Goal: Task Accomplishment & Management: Manage account settings

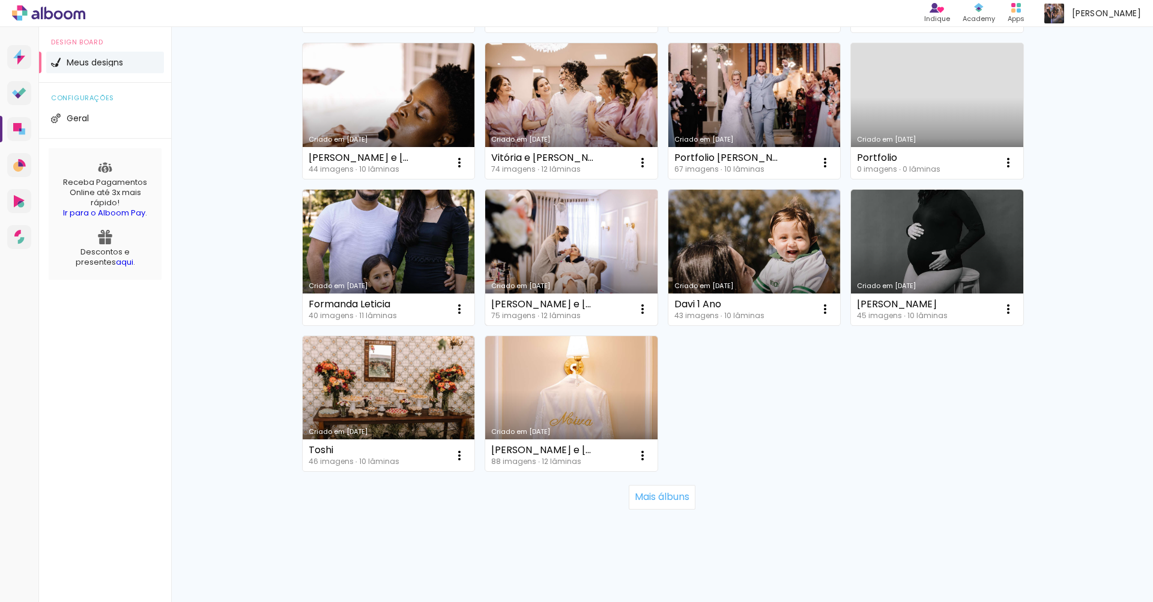
scroll to position [701, 0]
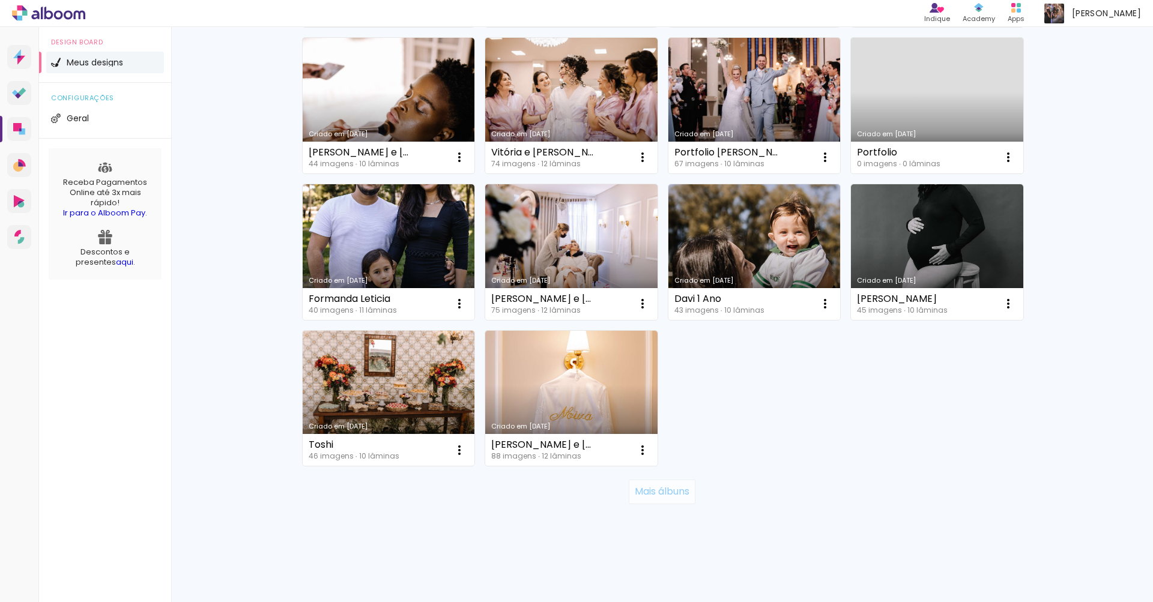
click at [0, 0] on slot "Mais álbuns" at bounding box center [0, 0] width 0 height 0
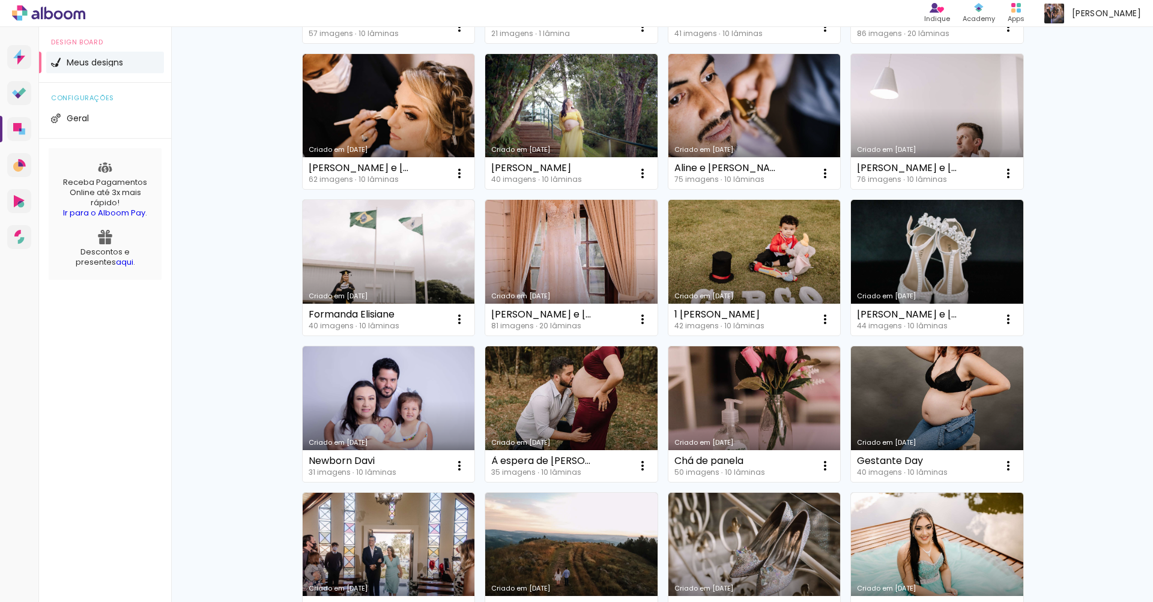
scroll to position [1579, 0]
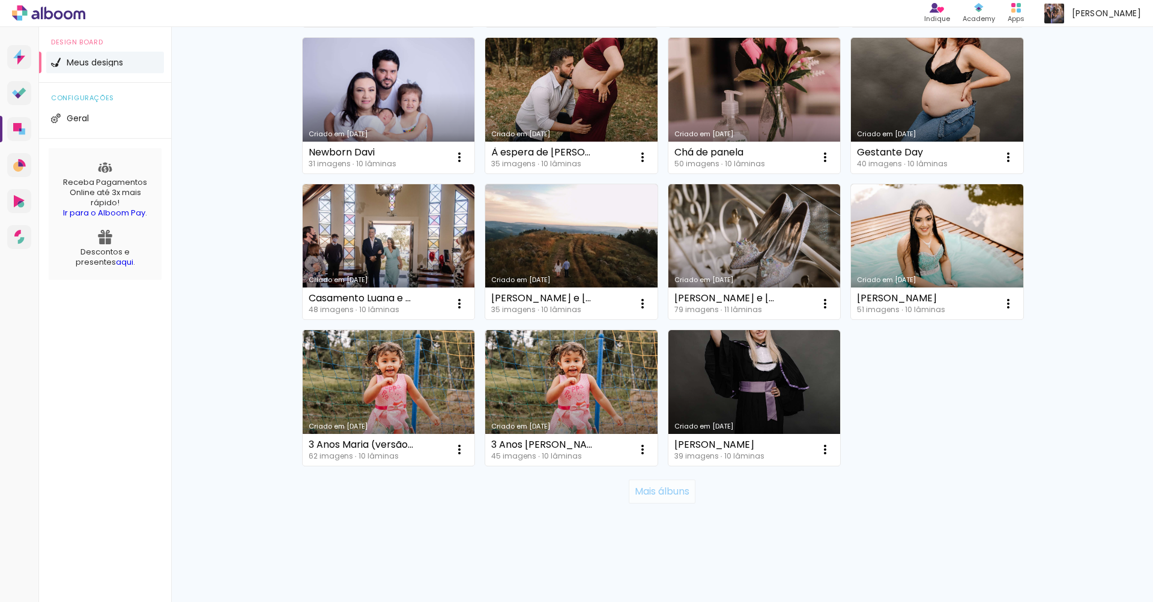
click at [0, 0] on slot "Mais álbuns" at bounding box center [0, 0] width 0 height 0
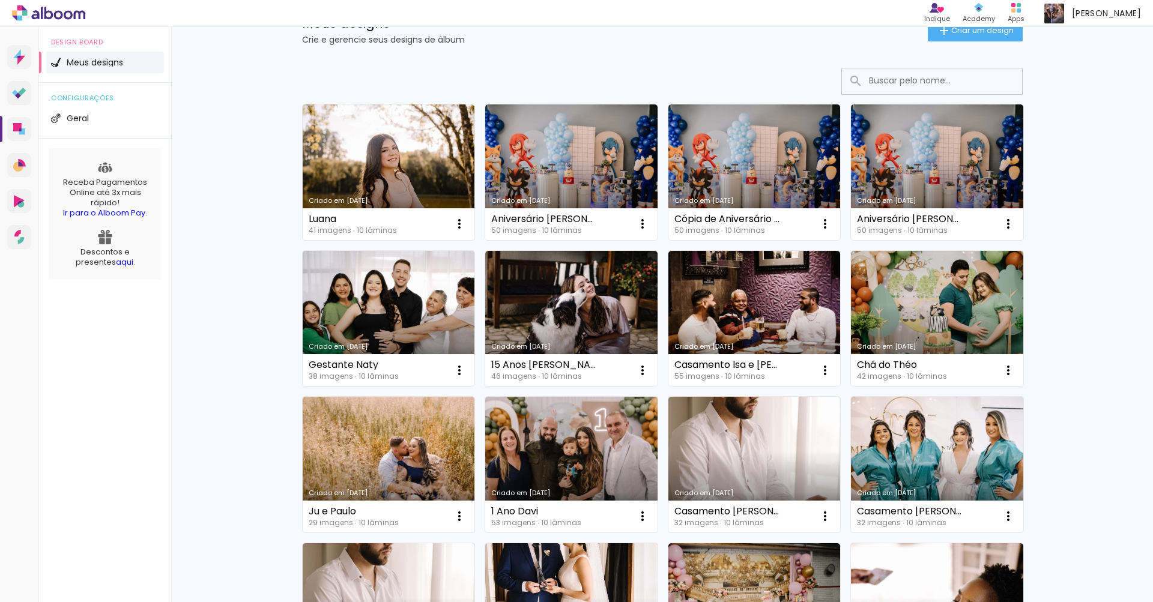
scroll to position [0, 0]
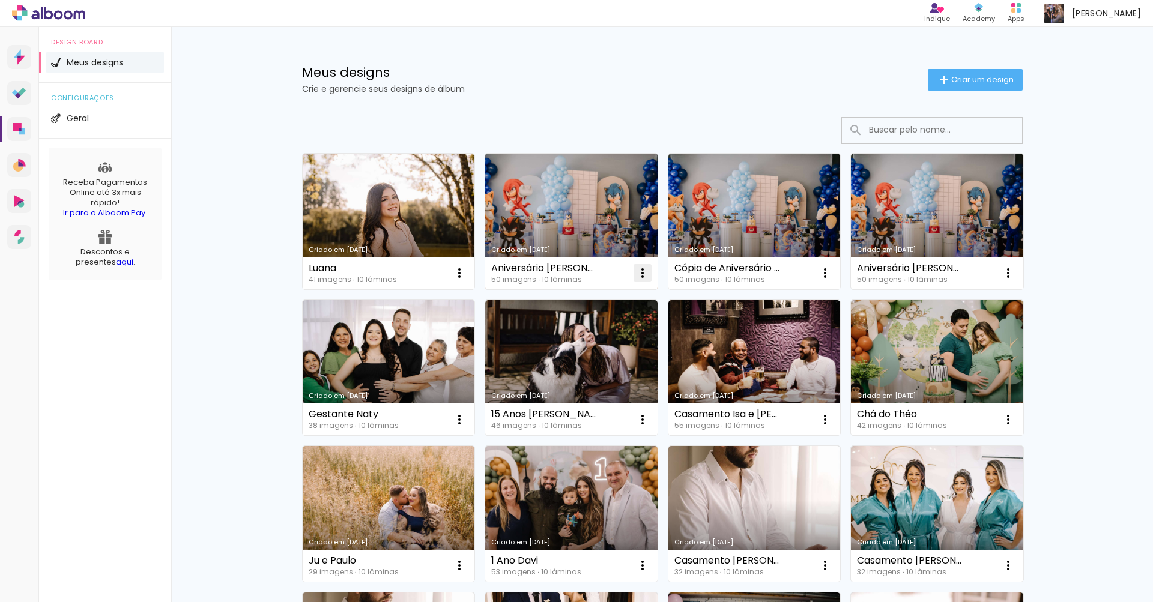
click at [637, 272] on iron-icon at bounding box center [642, 273] width 14 height 14
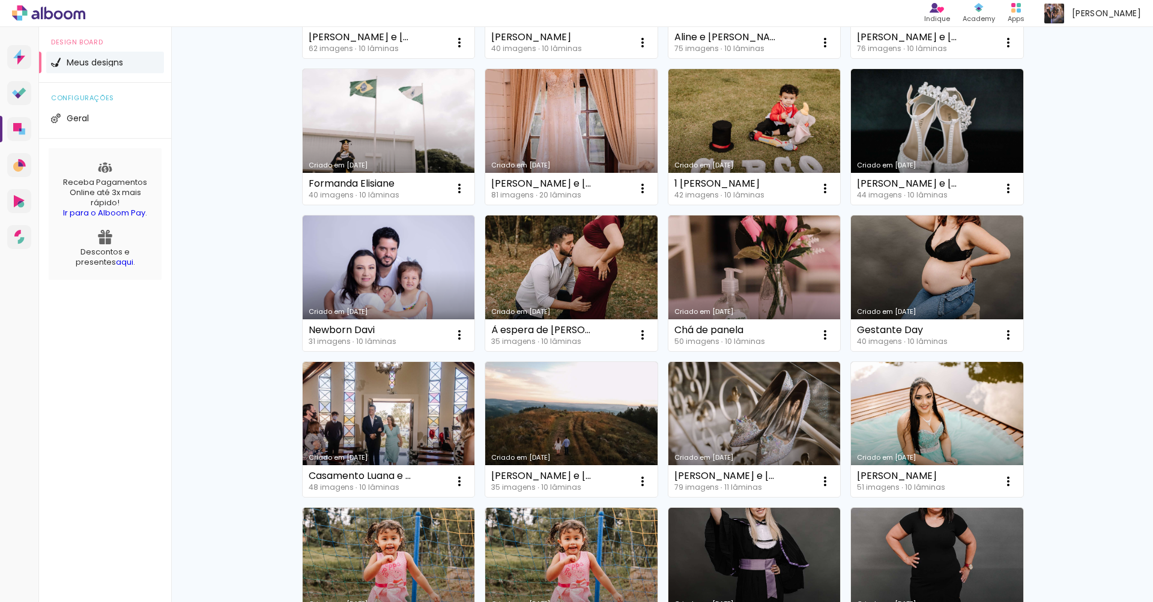
scroll to position [1993, 0]
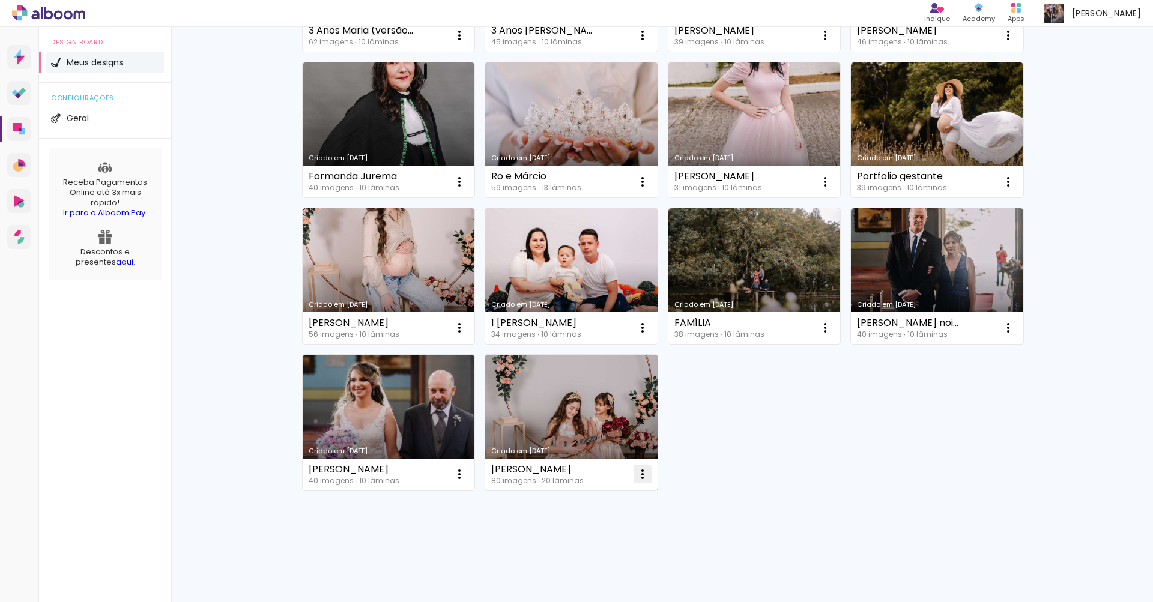
click at [638, 473] on iron-icon at bounding box center [642, 474] width 14 height 14
click at [594, 549] on paper-item "Excluir" at bounding box center [590, 554] width 118 height 24
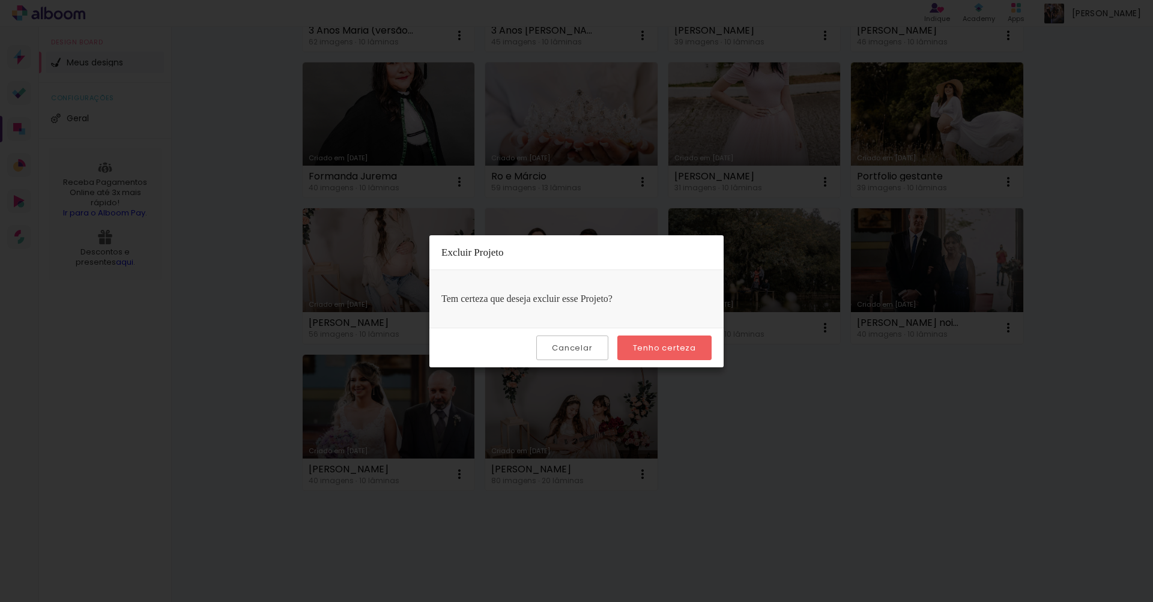
click at [0, 0] on slot "Tenho certeza" at bounding box center [0, 0] width 0 height 0
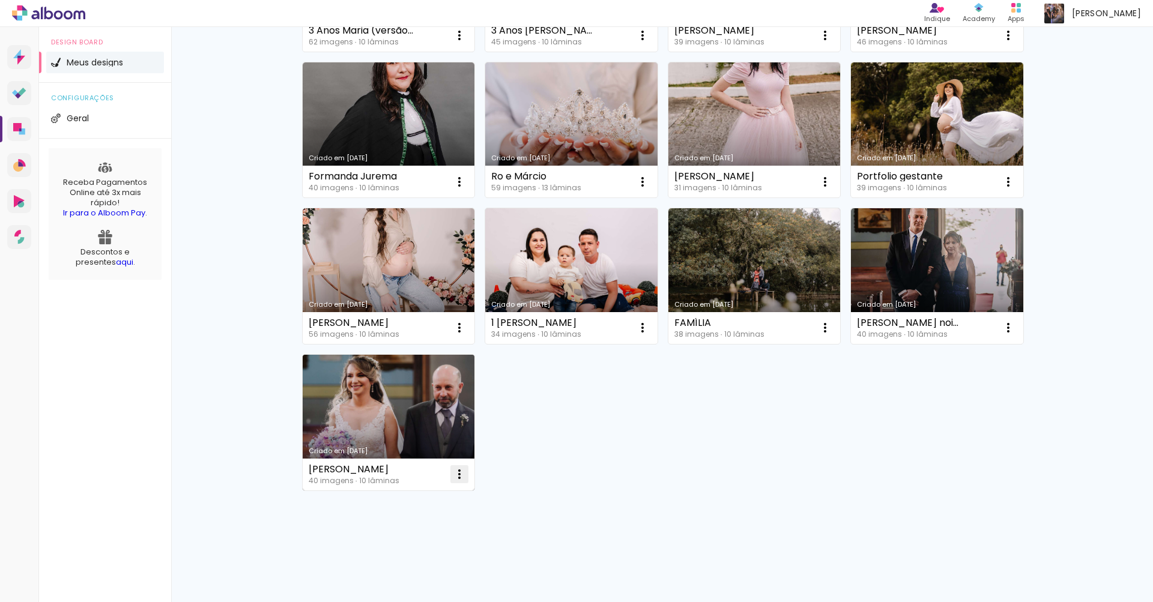
click at [452, 473] on iron-icon at bounding box center [459, 474] width 14 height 14
click at [408, 553] on paper-item "Excluir" at bounding box center [407, 554] width 118 height 24
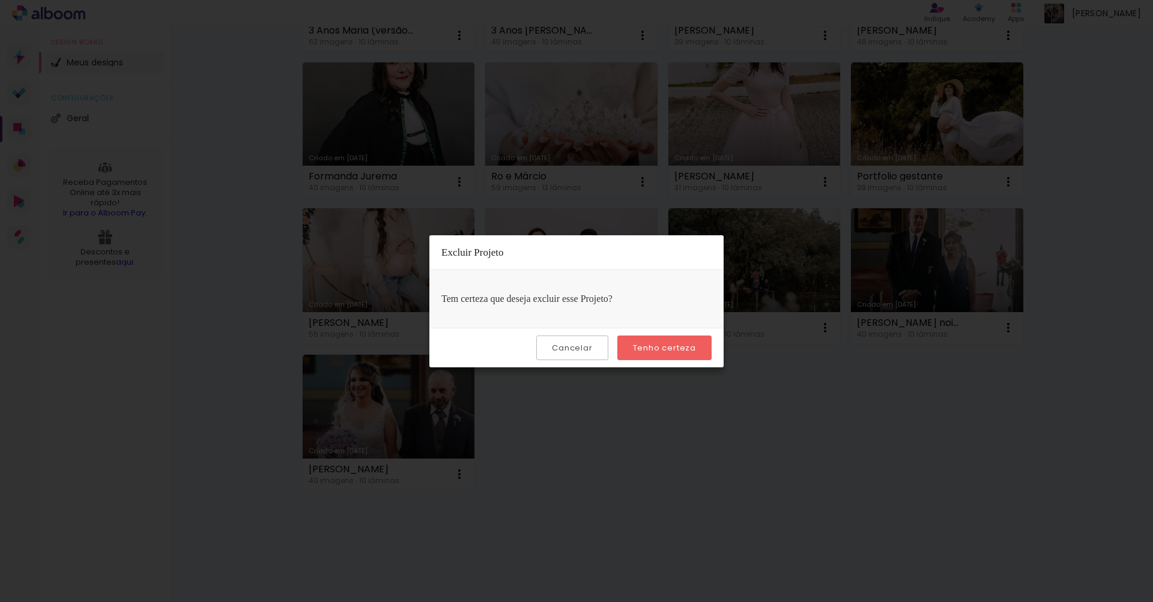
click at [655, 353] on paper-button "Tenho certeza" at bounding box center [664, 348] width 94 height 25
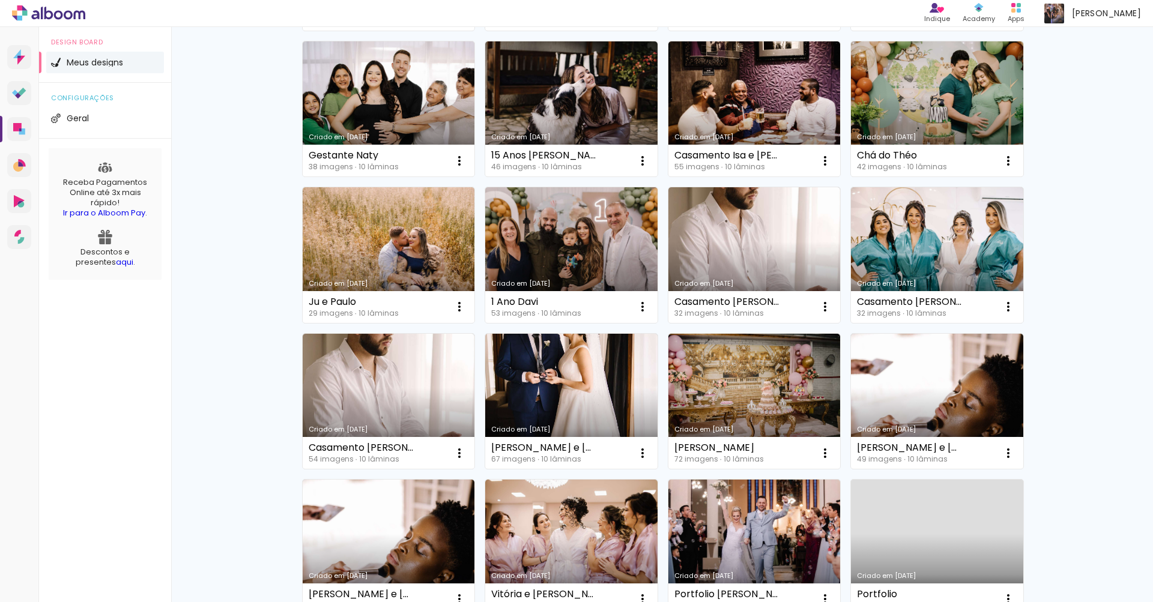
scroll to position [0, 0]
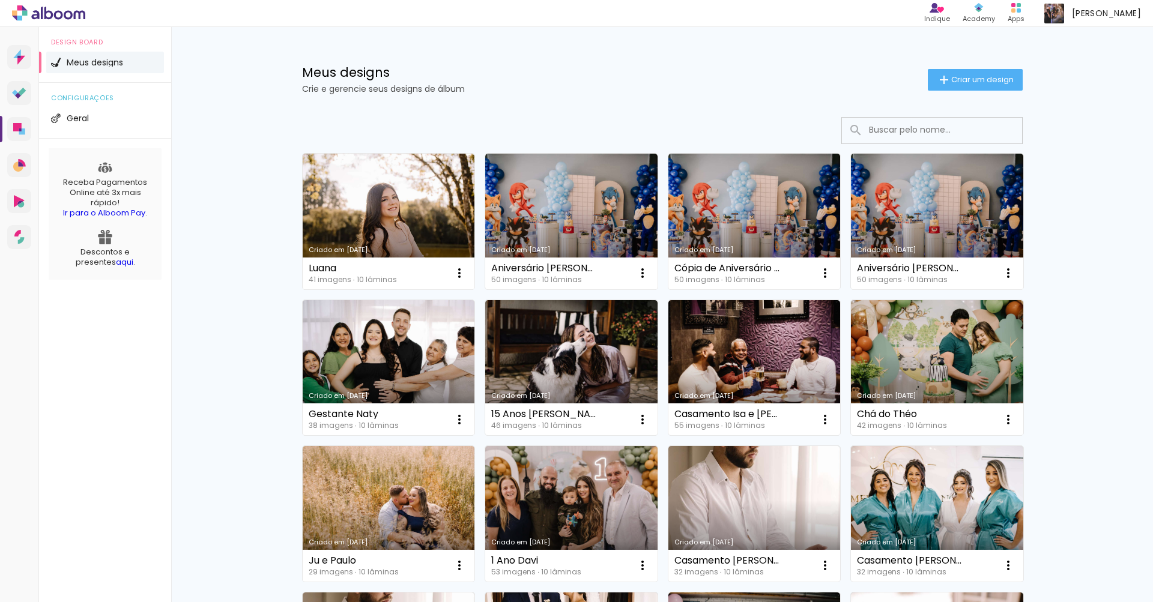
click at [361, 85] on p "Crie e gerencie seus designs de álbum" at bounding box center [615, 89] width 626 height 8
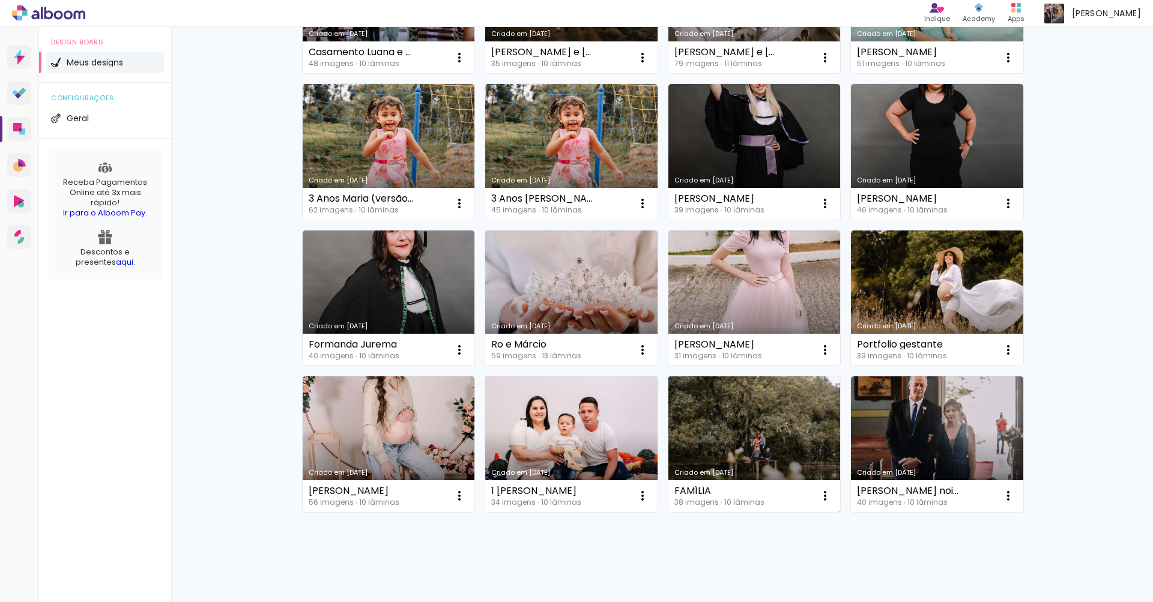
scroll to position [1847, 0]
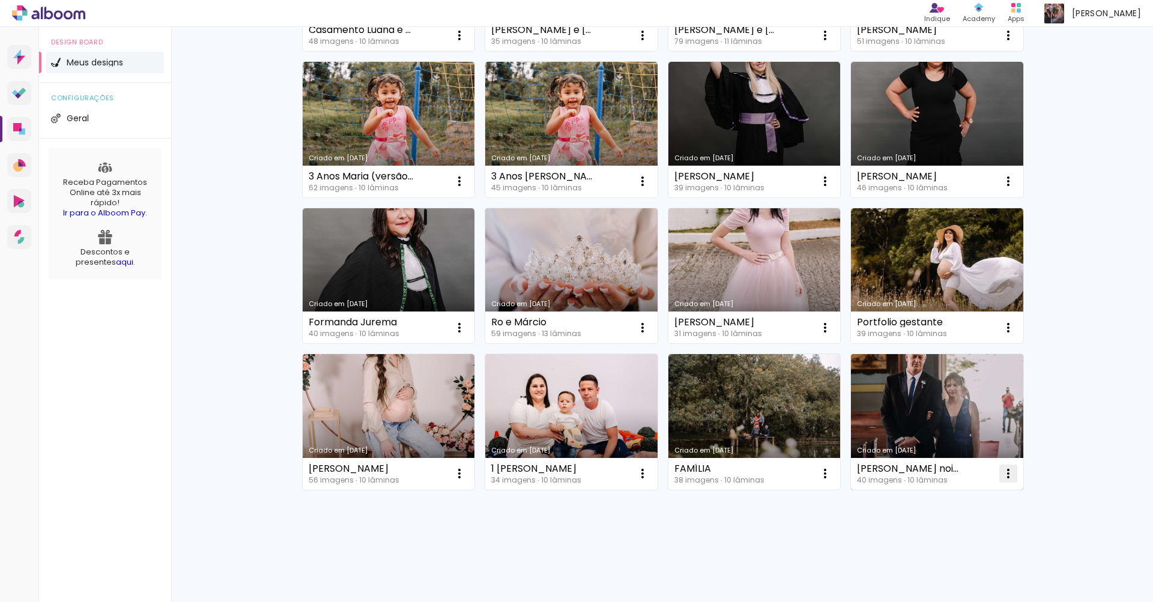
click at [1001, 474] on iron-icon at bounding box center [1008, 474] width 14 height 14
click at [937, 549] on span "Excluir" at bounding box center [936, 553] width 26 height 8
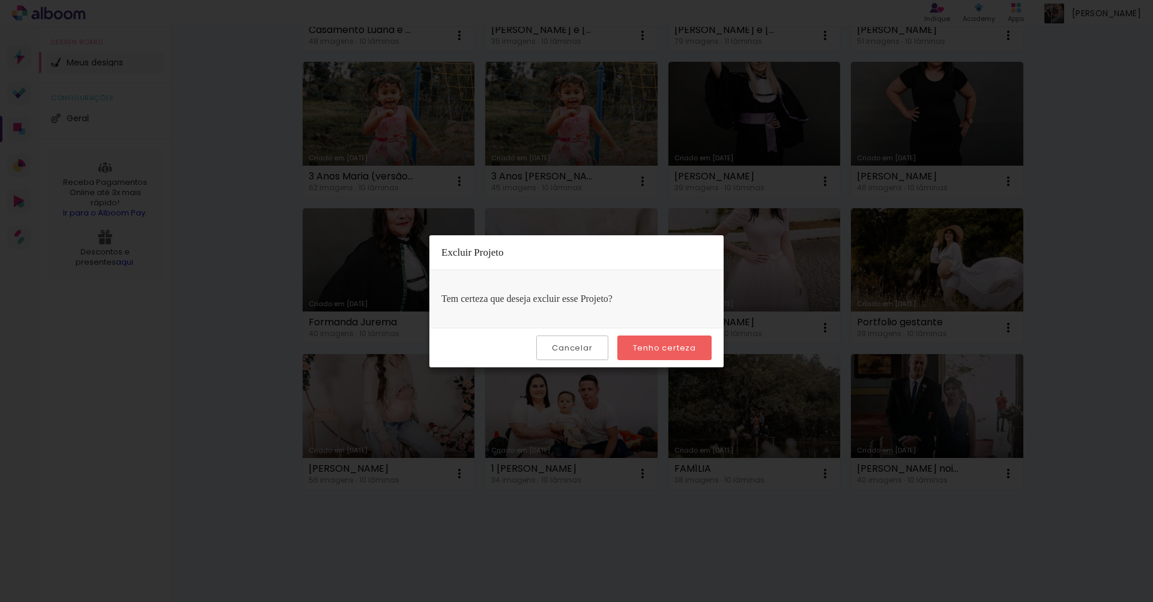
click at [0, 0] on slot "Tenho certeza" at bounding box center [0, 0] width 0 height 0
click at [659, 304] on div "Tem certeza que deseja excluir esse Projeto?" at bounding box center [576, 299] width 294 height 58
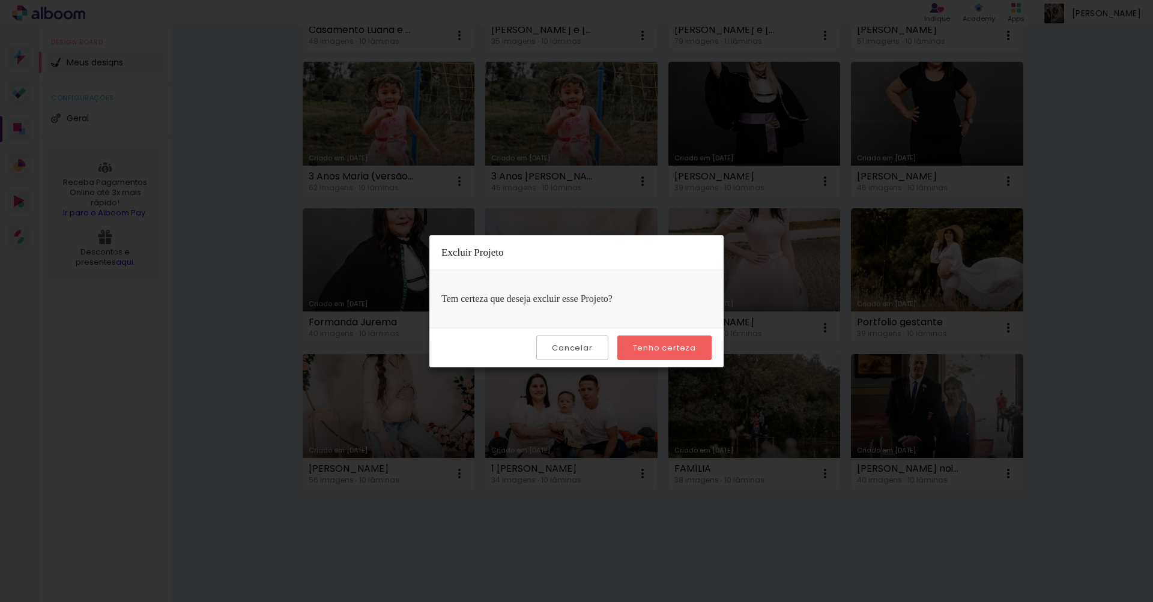
click at [688, 423] on iron-overlay-backdrop at bounding box center [576, 301] width 1153 height 602
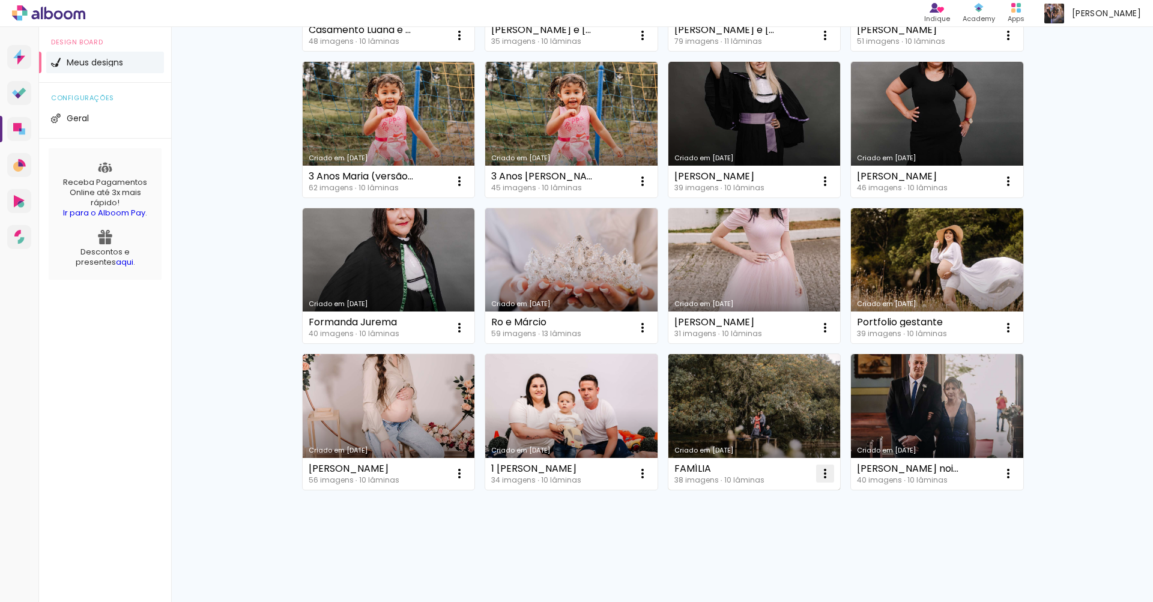
click at [825, 474] on iron-icon at bounding box center [825, 474] width 14 height 14
click at [760, 549] on span "Excluir" at bounding box center [753, 553] width 26 height 8
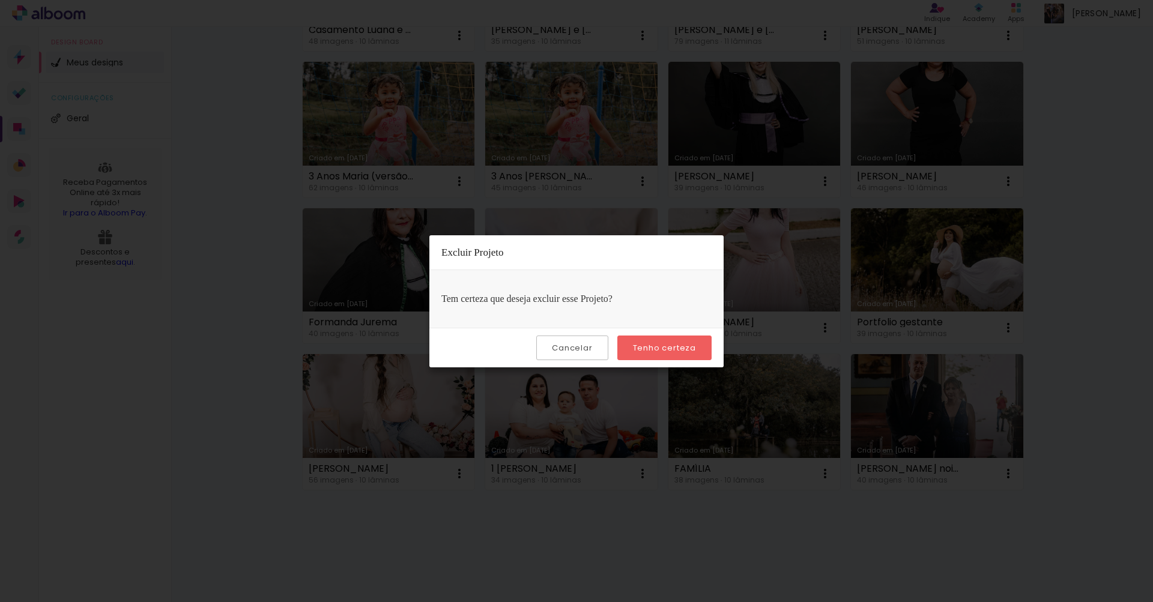
click at [0, 0] on slot "Tenho certeza" at bounding box center [0, 0] width 0 height 0
click at [557, 504] on iron-overlay-backdrop at bounding box center [576, 301] width 1153 height 602
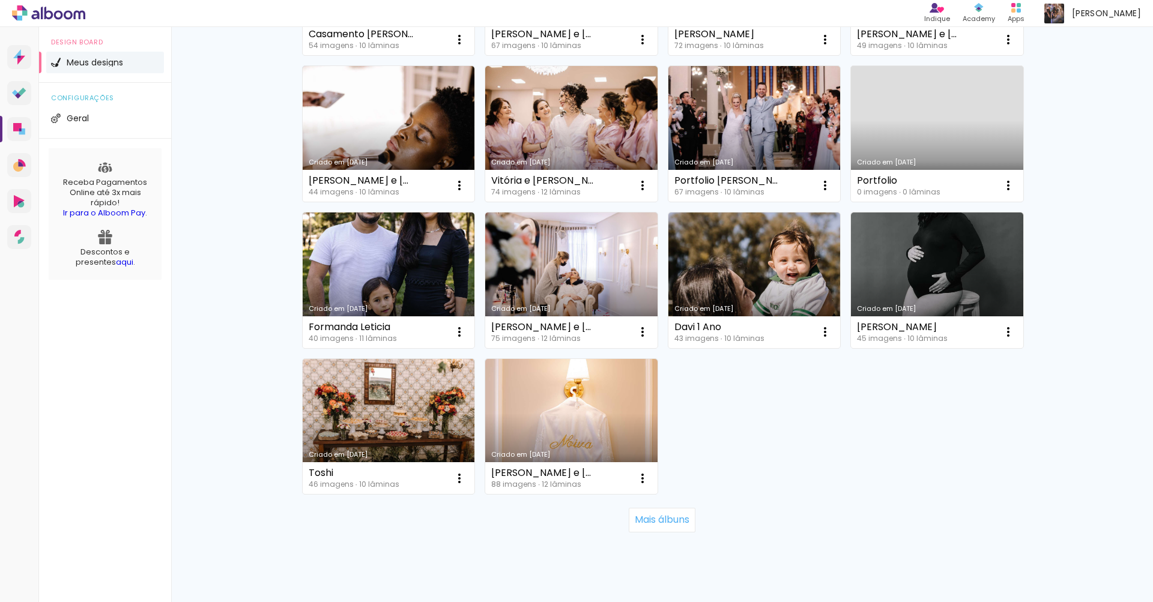
scroll to position [701, 0]
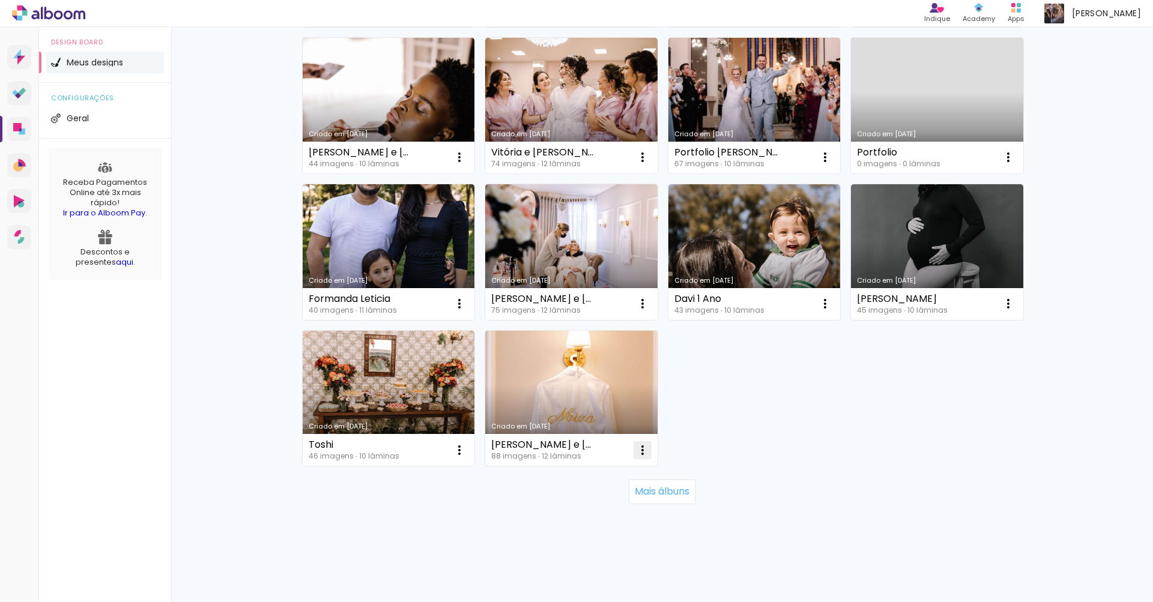
click at [638, 450] on iron-icon at bounding box center [642, 450] width 14 height 14
click at [584, 524] on paper-item "Excluir" at bounding box center [590, 529] width 118 height 24
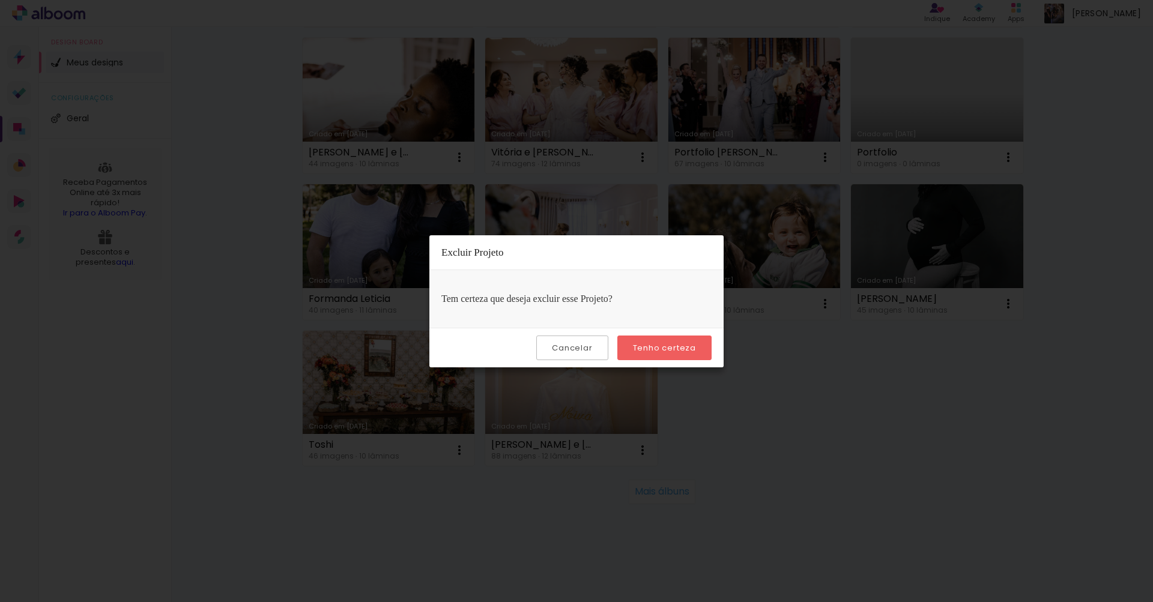
click at [655, 354] on paper-button "Tenho certeza" at bounding box center [664, 348] width 94 height 25
click at [0, 0] on slot "Tenho certeza" at bounding box center [0, 0] width 0 height 0
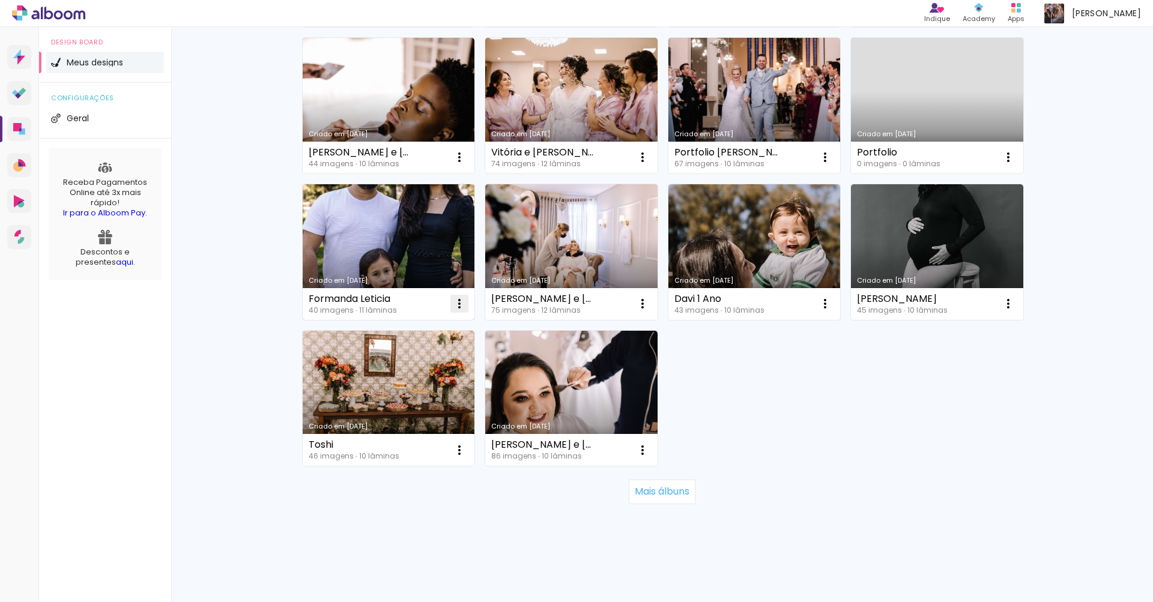
click at [453, 305] on iron-icon at bounding box center [459, 304] width 14 height 14
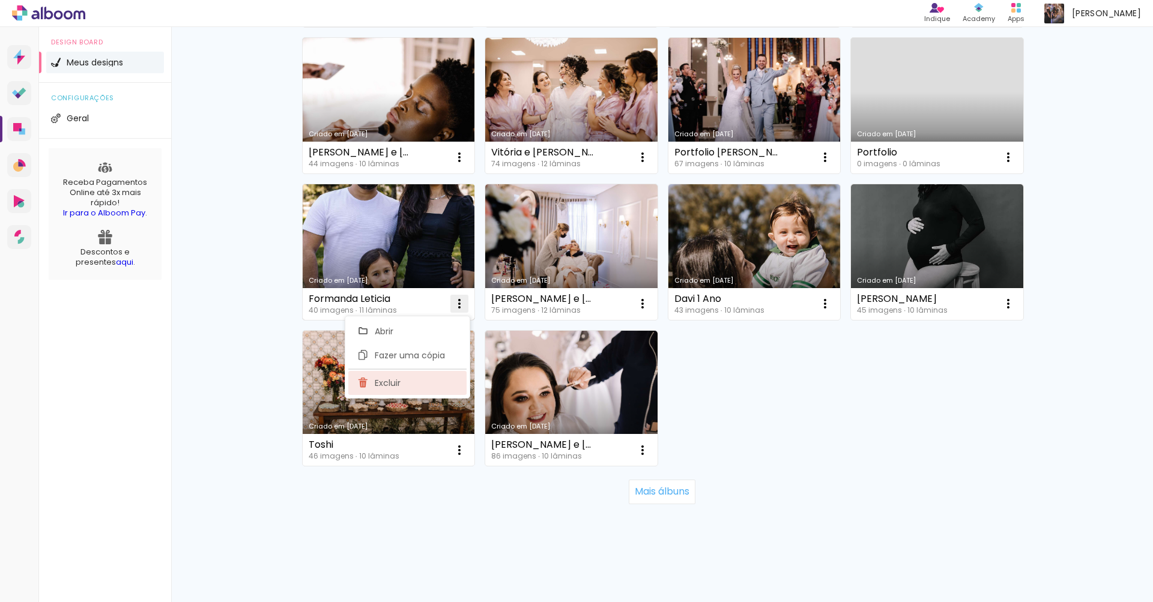
click at [411, 384] on paper-item "Excluir" at bounding box center [407, 383] width 118 height 24
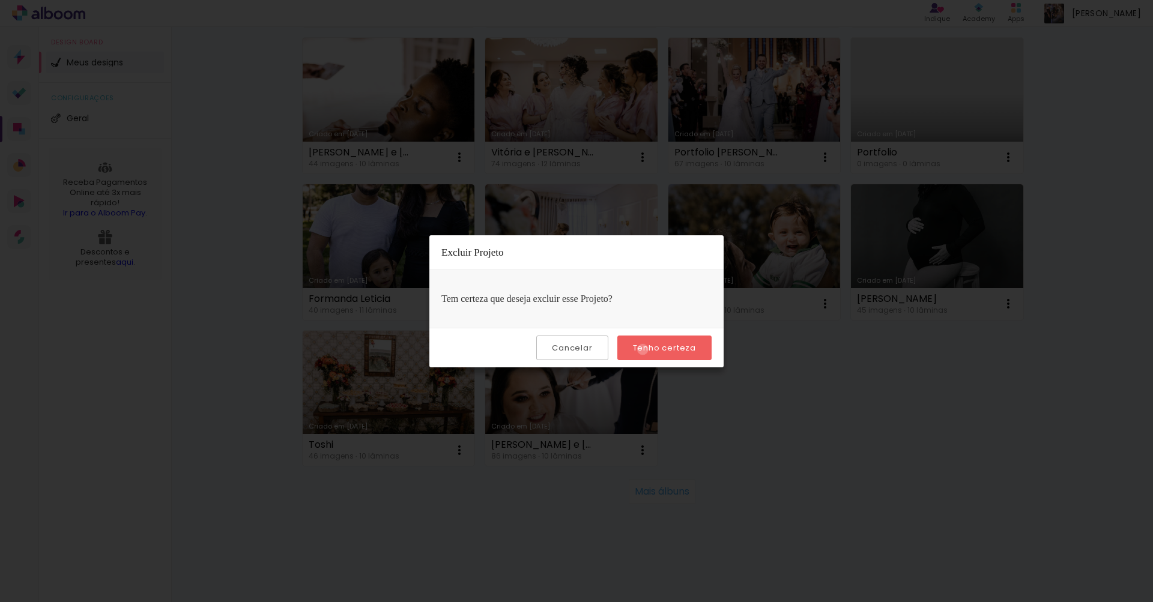
click at [0, 0] on slot "Tenho certeza" at bounding box center [0, 0] width 0 height 0
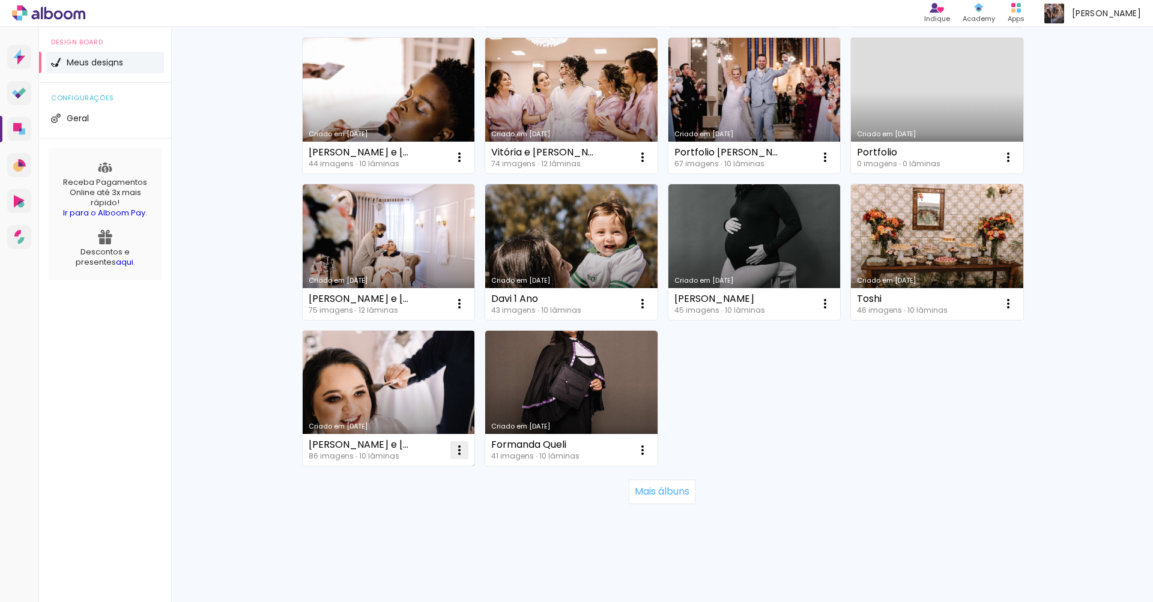
click at [462, 451] on paper-icon-button at bounding box center [459, 450] width 24 height 24
click at [416, 522] on paper-item "Excluir" at bounding box center [407, 529] width 118 height 24
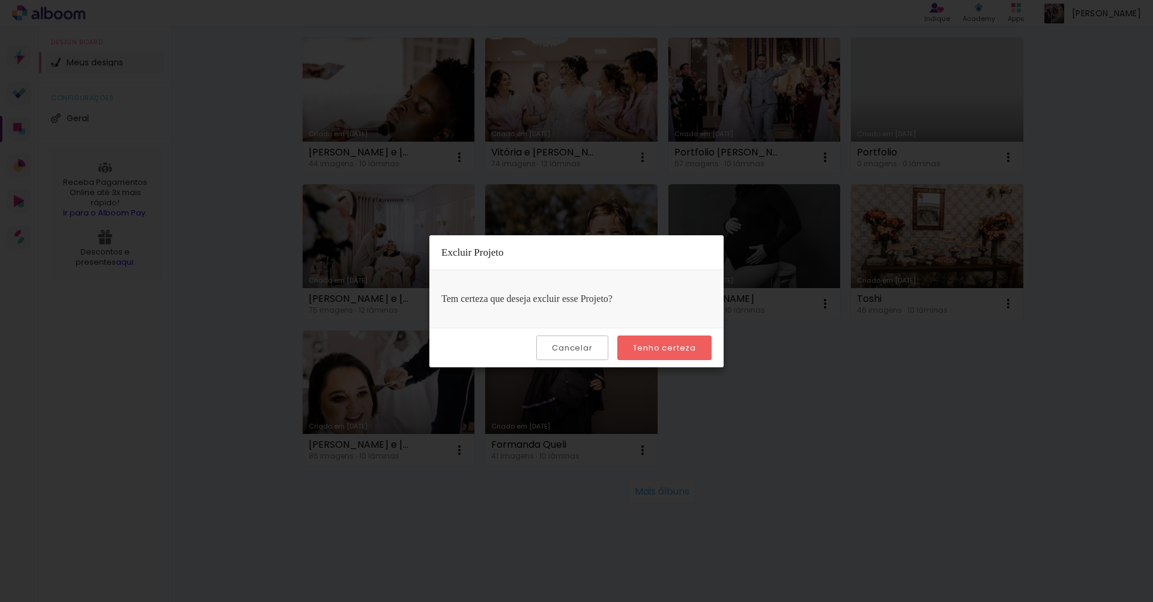
click at [0, 0] on slot "Tenho certeza" at bounding box center [0, 0] width 0 height 0
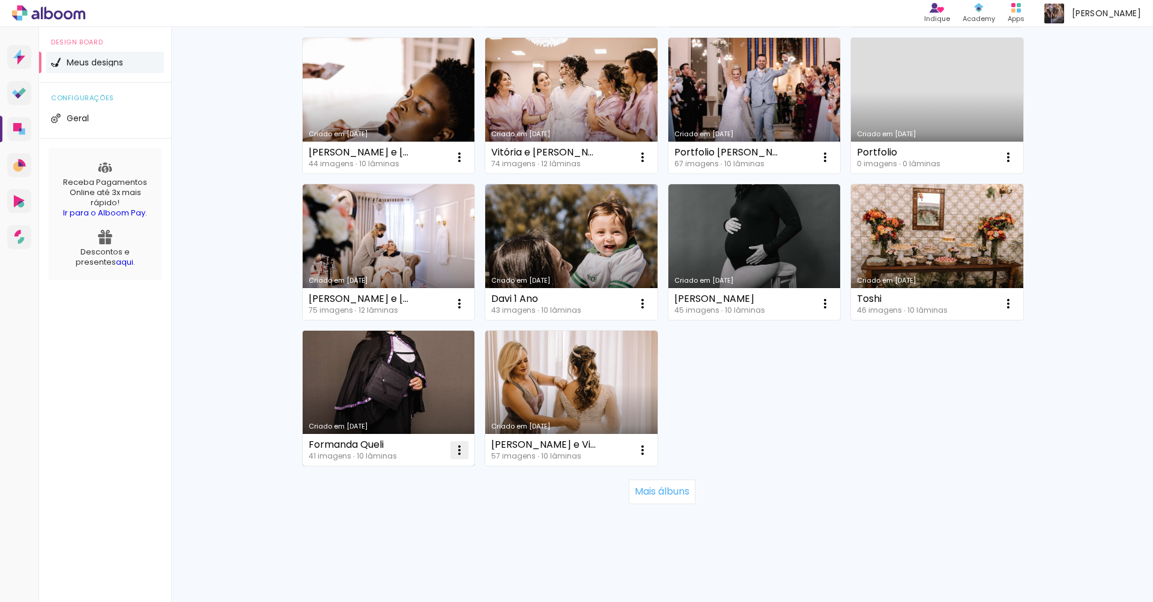
click at [462, 447] on iron-icon at bounding box center [459, 450] width 14 height 14
click at [410, 530] on paper-item "Excluir" at bounding box center [407, 529] width 118 height 24
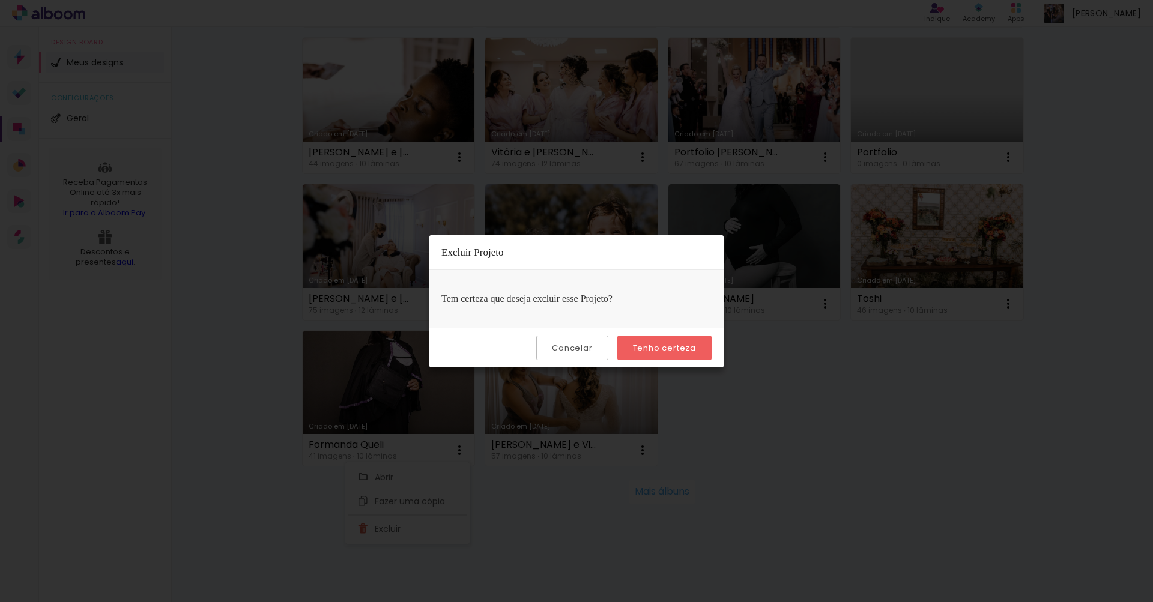
click at [0, 0] on slot "Tenho certeza" at bounding box center [0, 0] width 0 height 0
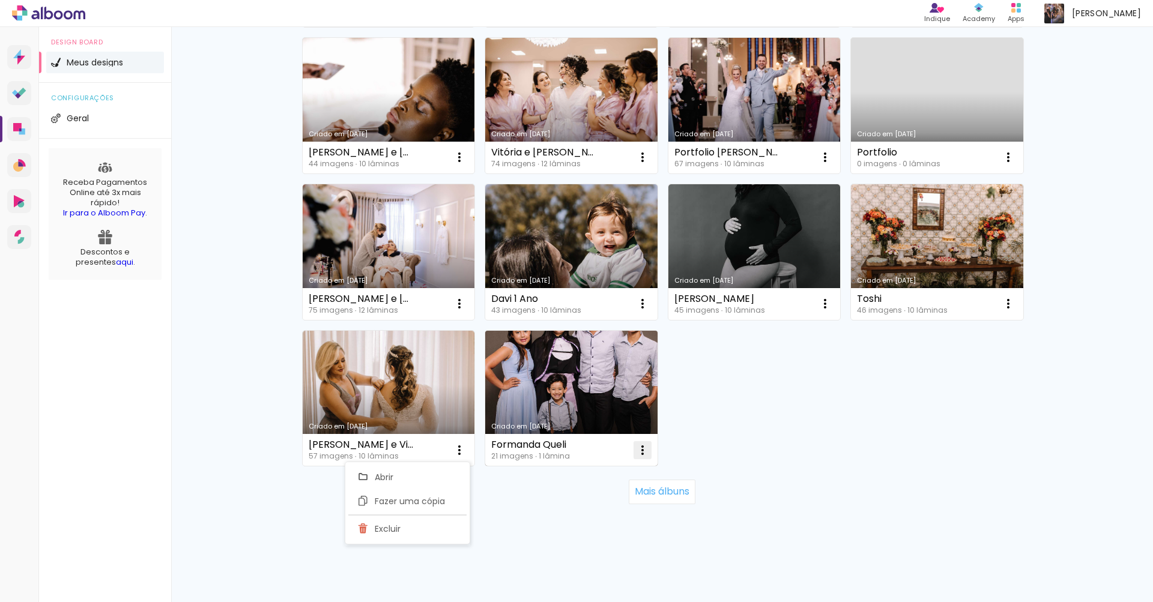
click at [643, 447] on iron-icon at bounding box center [642, 450] width 14 height 14
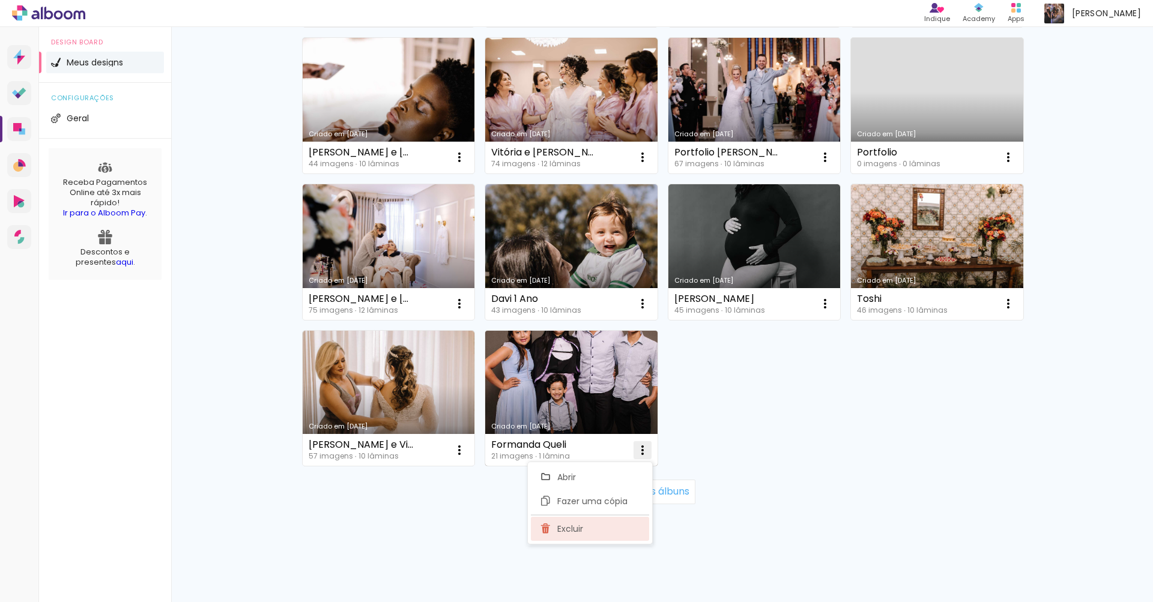
click at [592, 534] on paper-item "Excluir" at bounding box center [590, 529] width 118 height 24
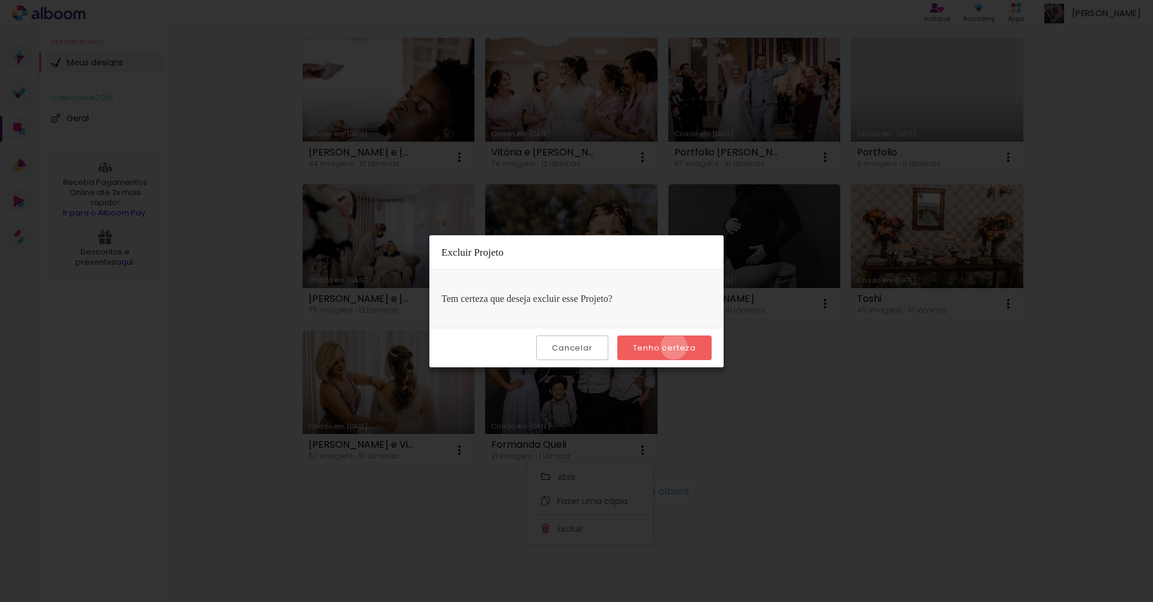
click at [0, 0] on slot "Tenho certeza" at bounding box center [0, 0] width 0 height 0
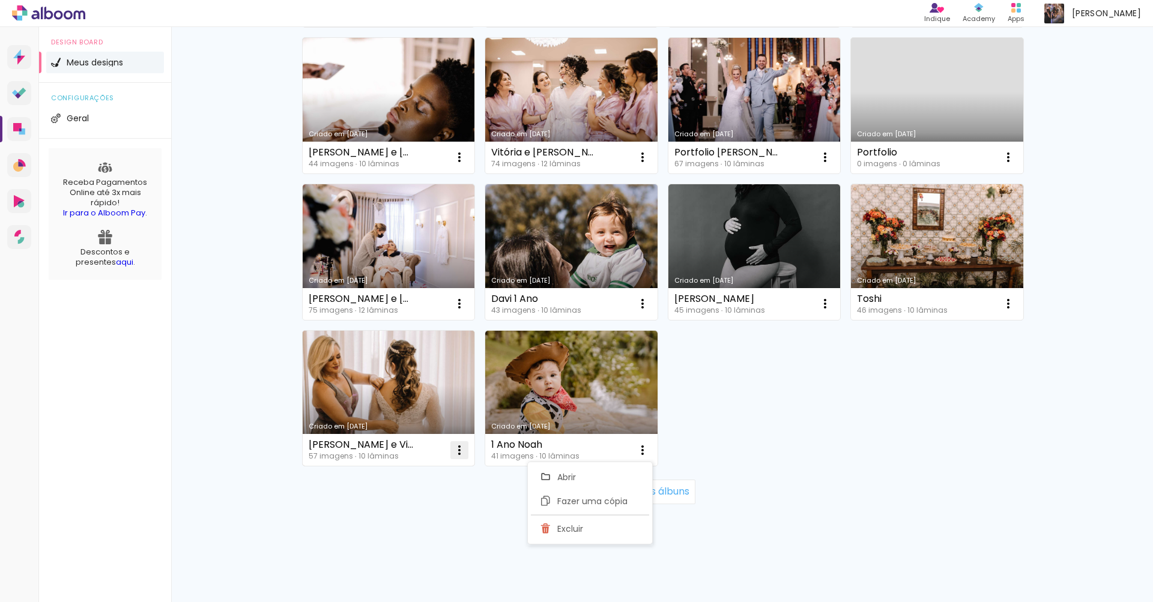
click at [452, 445] on iron-icon at bounding box center [459, 450] width 14 height 14
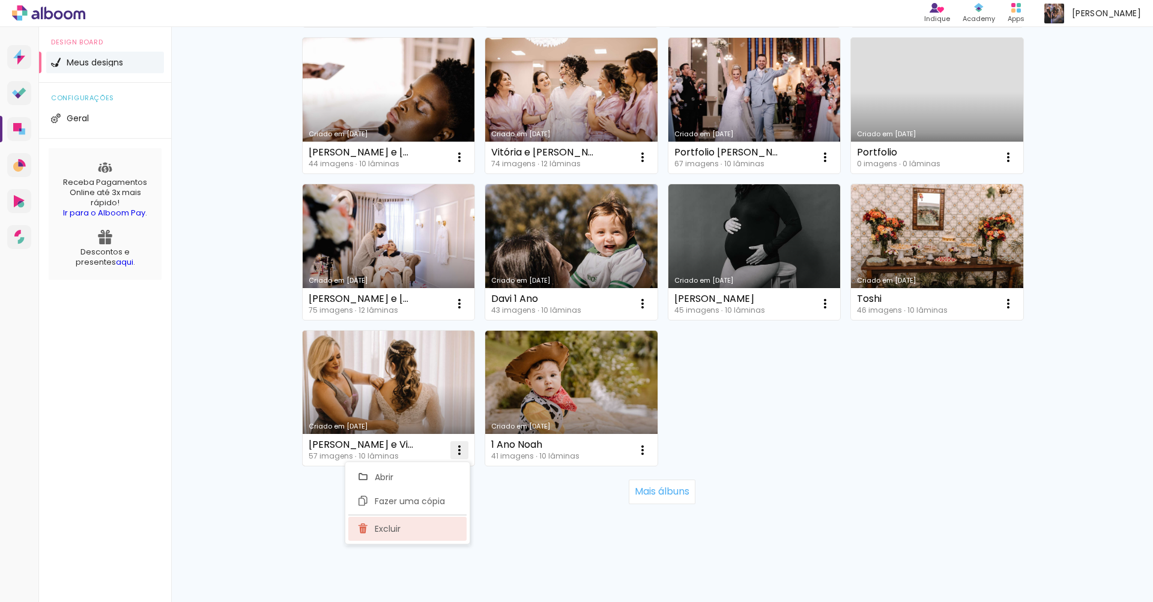
click at [416, 527] on paper-item "Excluir" at bounding box center [407, 529] width 118 height 24
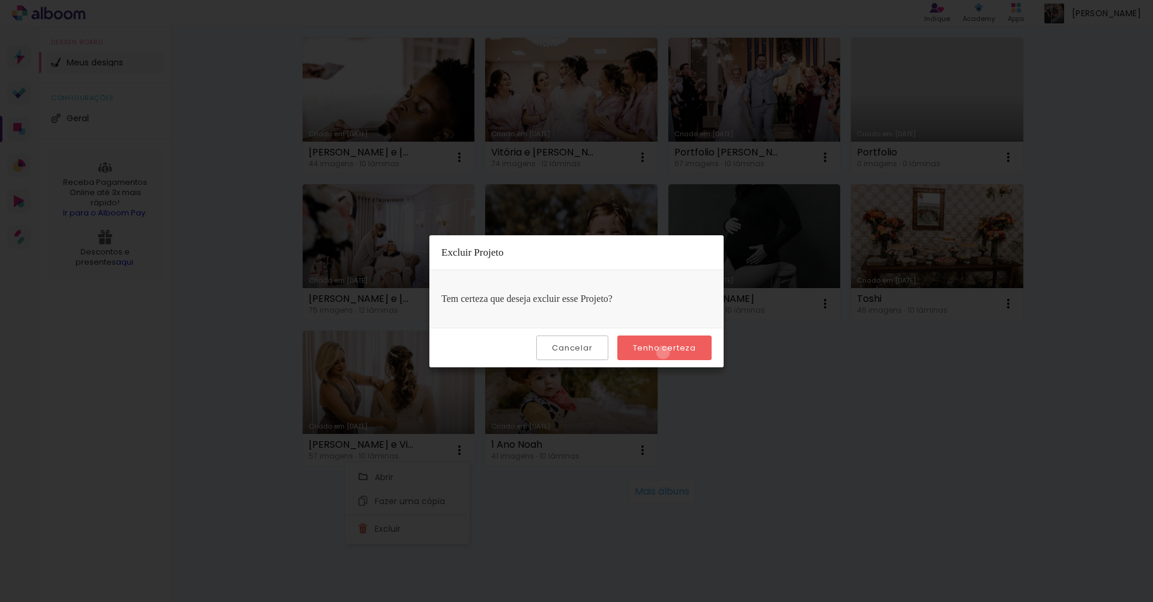
click at [0, 0] on slot "Tenho certeza" at bounding box center [0, 0] width 0 height 0
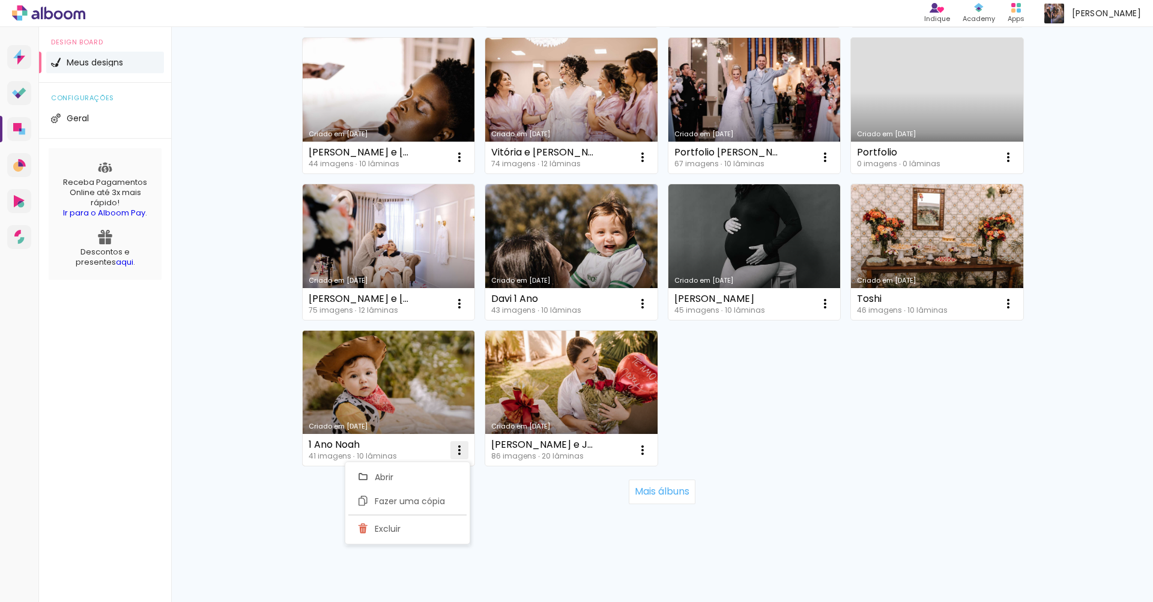
click at [452, 449] on iron-icon at bounding box center [459, 450] width 14 height 14
click at [458, 449] on iron-icon at bounding box center [459, 450] width 14 height 14
click at [419, 523] on paper-item "Excluir" at bounding box center [407, 529] width 118 height 24
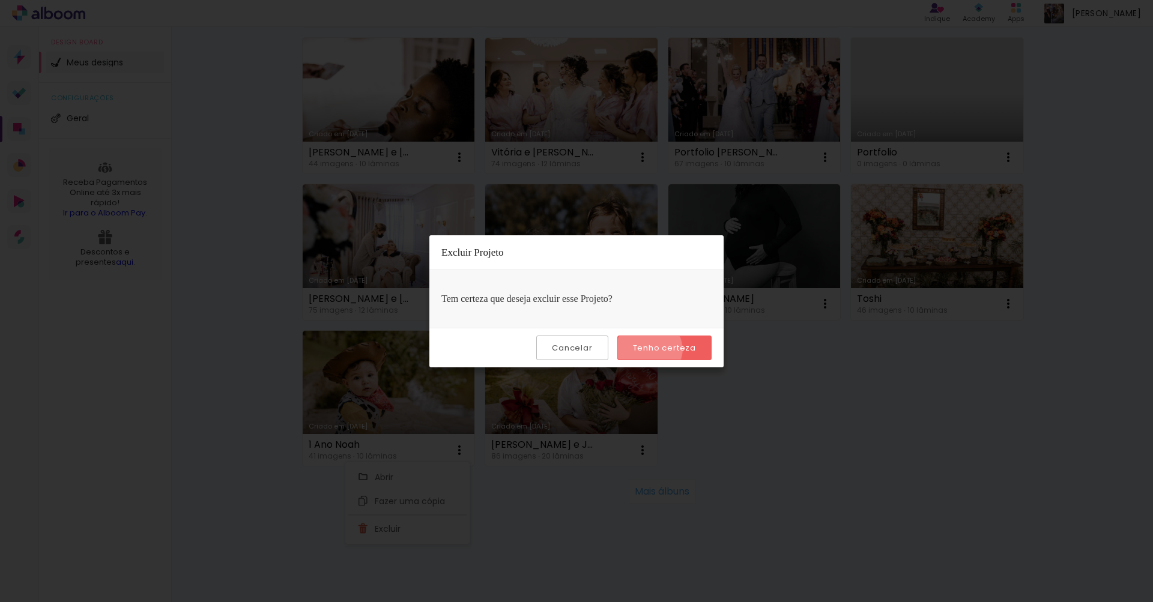
click at [0, 0] on slot "Tenho certeza" at bounding box center [0, 0] width 0 height 0
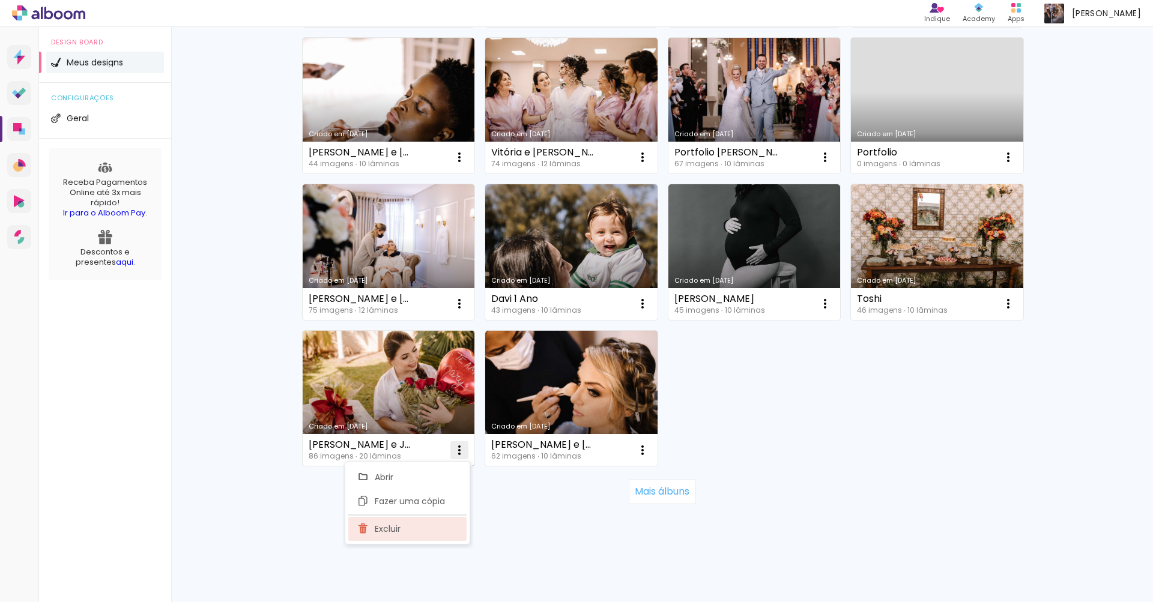
click at [435, 524] on paper-item "Excluir" at bounding box center [407, 529] width 118 height 24
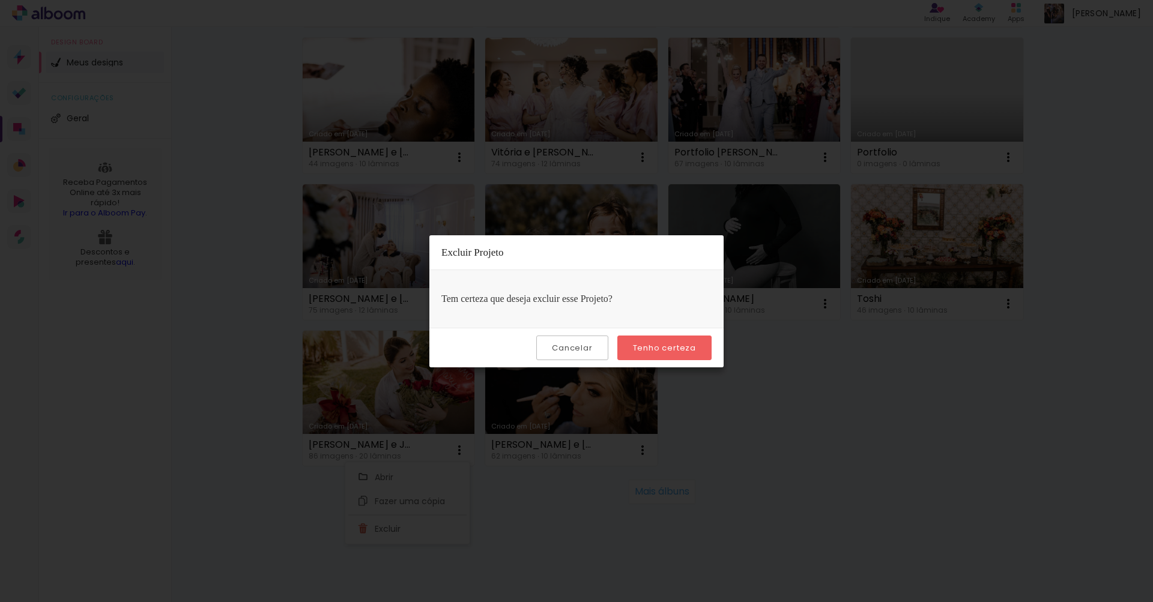
click at [0, 0] on slot "Tenho certeza" at bounding box center [0, 0] width 0 height 0
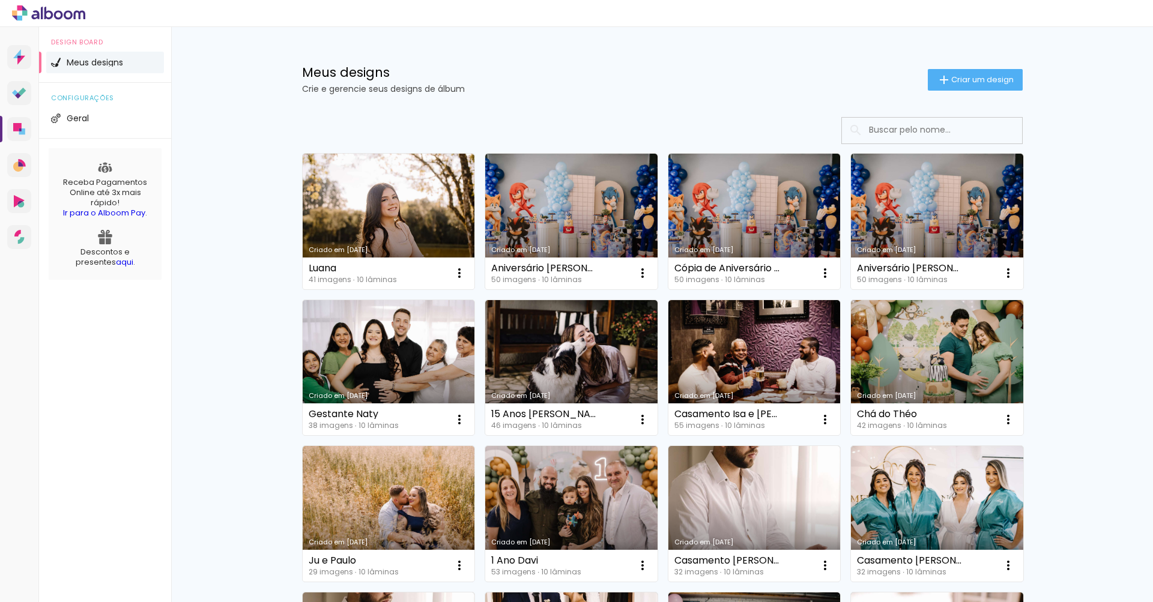
click at [438, 236] on link "Criado em [DATE]" at bounding box center [389, 222] width 172 height 136
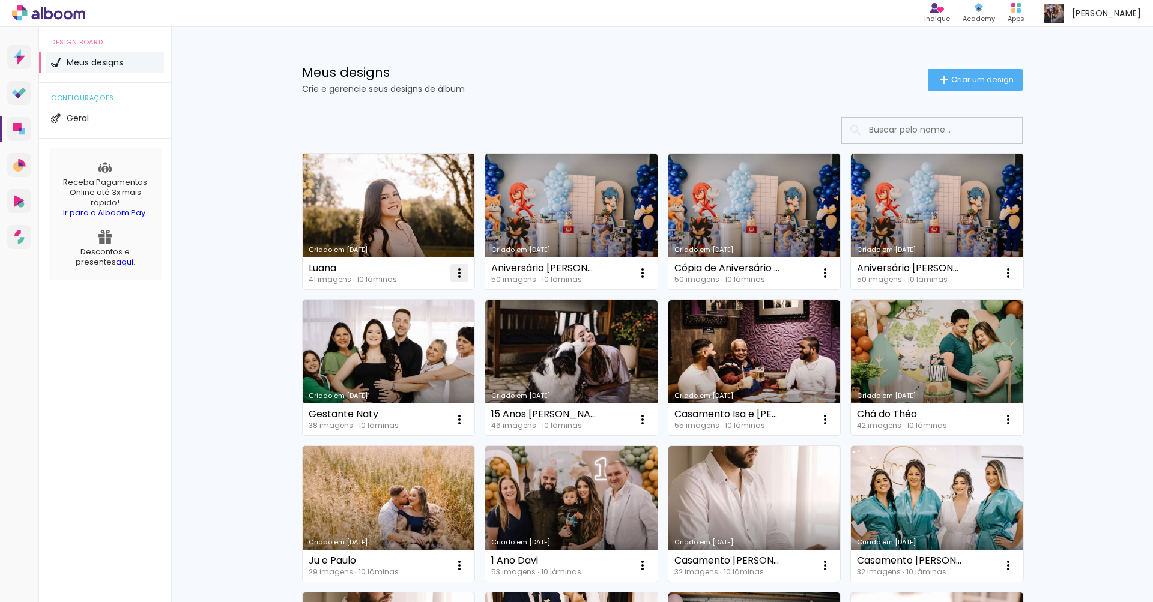
click at [458, 277] on iron-icon at bounding box center [459, 273] width 14 height 14
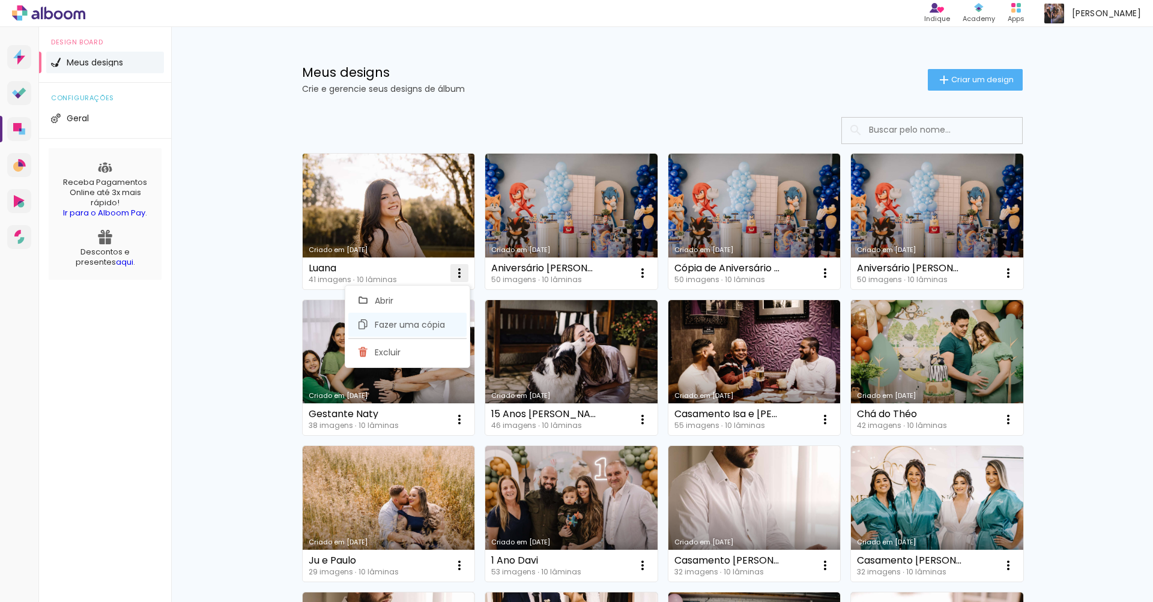
click at [429, 322] on span "Fazer uma cópia" at bounding box center [410, 325] width 70 height 8
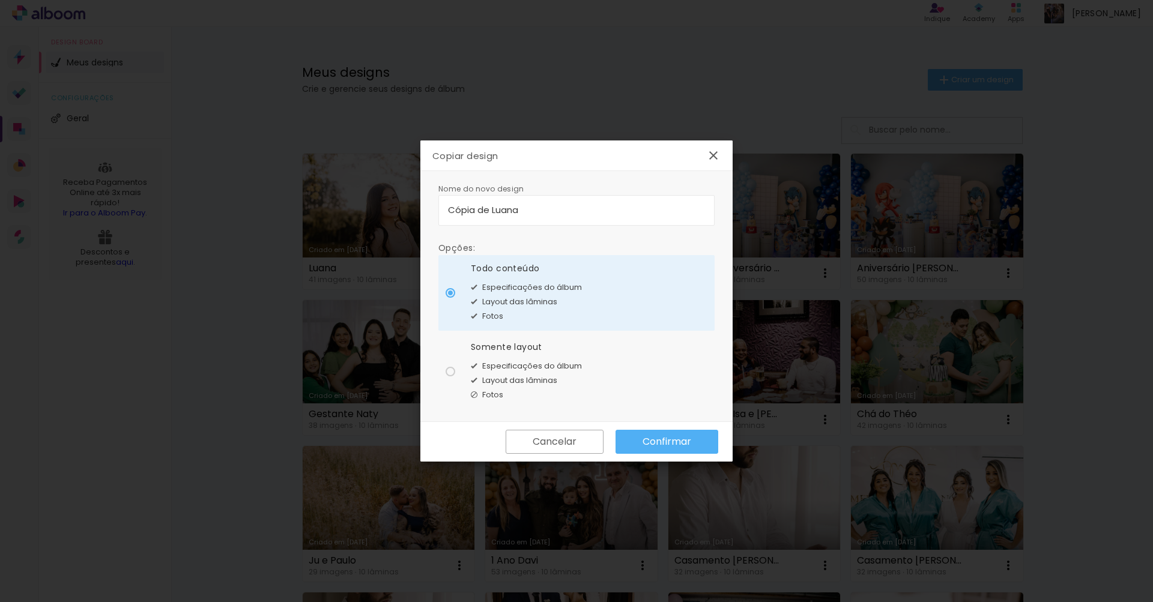
drag, startPoint x: 492, startPoint y: 214, endPoint x: 404, endPoint y: 211, distance: 88.3
click at [407, 211] on body "link( href="../../bower_components/polymer/polymer.html" rel="import" ) picture…" at bounding box center [576, 301] width 1153 height 602
click at [521, 207] on input "Luana" at bounding box center [576, 210] width 257 height 14
type input "Luana - 15"
type paper-input "Luana - 15"
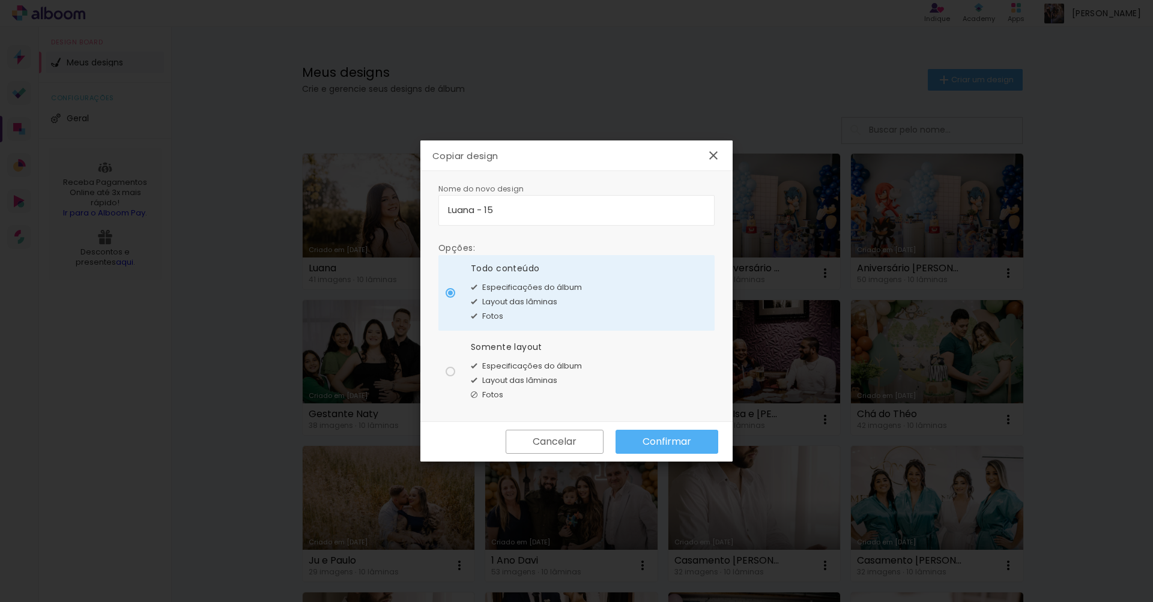
click at [0, 0] on slot "Confirmar" at bounding box center [0, 0] width 0 height 0
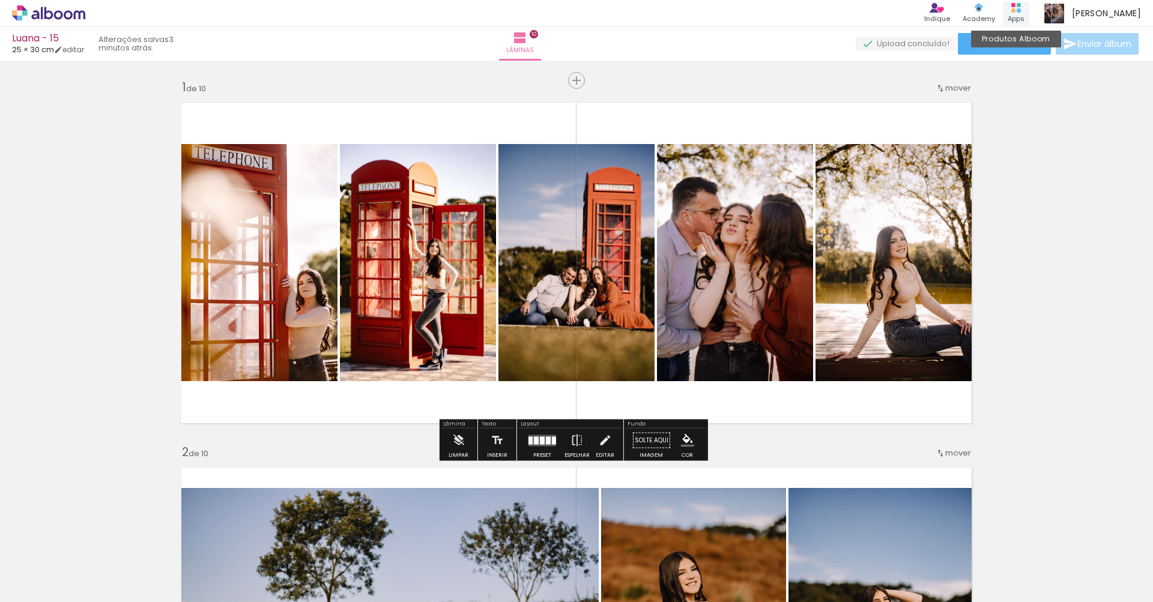
click at [1019, 10] on div "Produtos Alboom Apps" at bounding box center [1016, 13] width 26 height 25
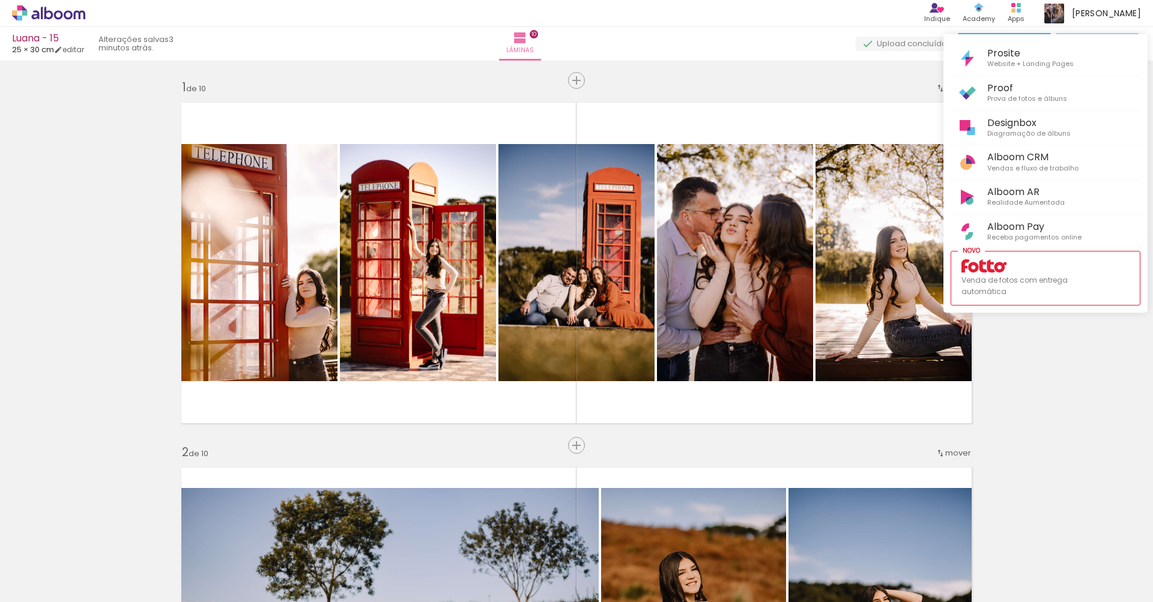
click at [1000, 76] on li "Proof Prova de fotos e álbuns" at bounding box center [1046, 93] width 190 height 35
click at [1000, 86] on span "Proof" at bounding box center [1027, 87] width 80 height 11
click at [851, 90] on div at bounding box center [576, 301] width 1153 height 602
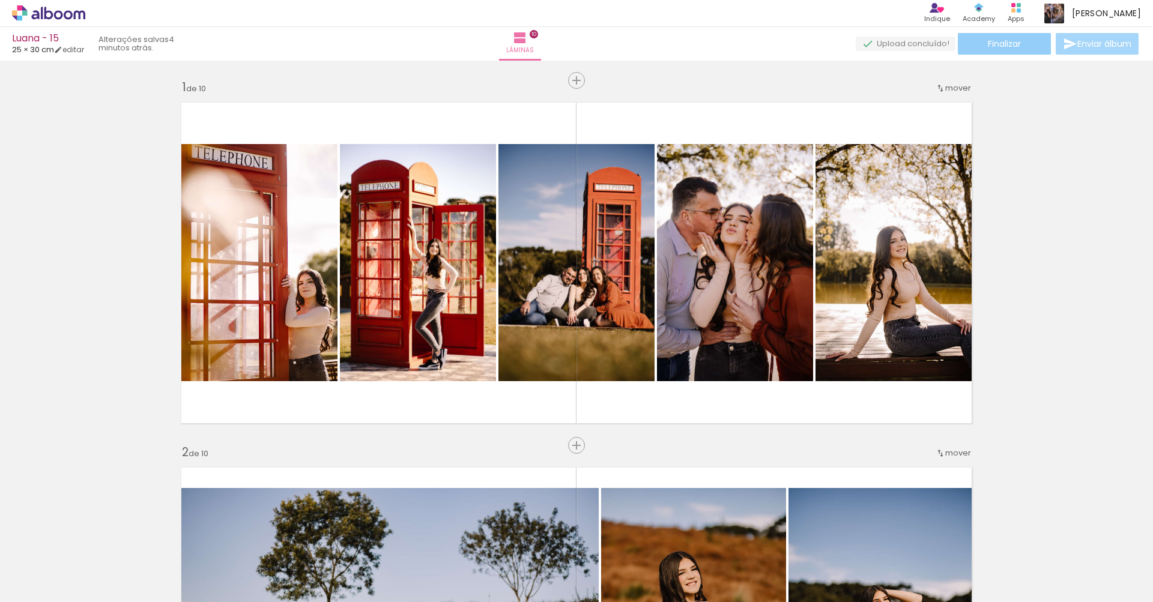
click at [1010, 46] on span "Finalizar" at bounding box center [1004, 44] width 33 height 8
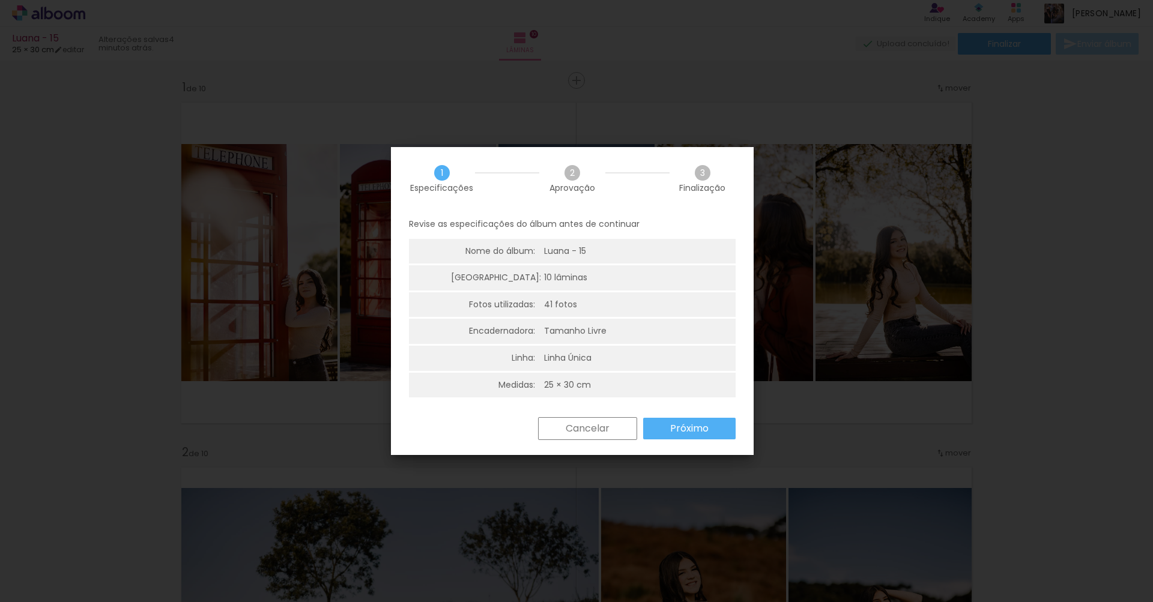
click at [532, 32] on iron-overlay-backdrop at bounding box center [576, 301] width 1153 height 602
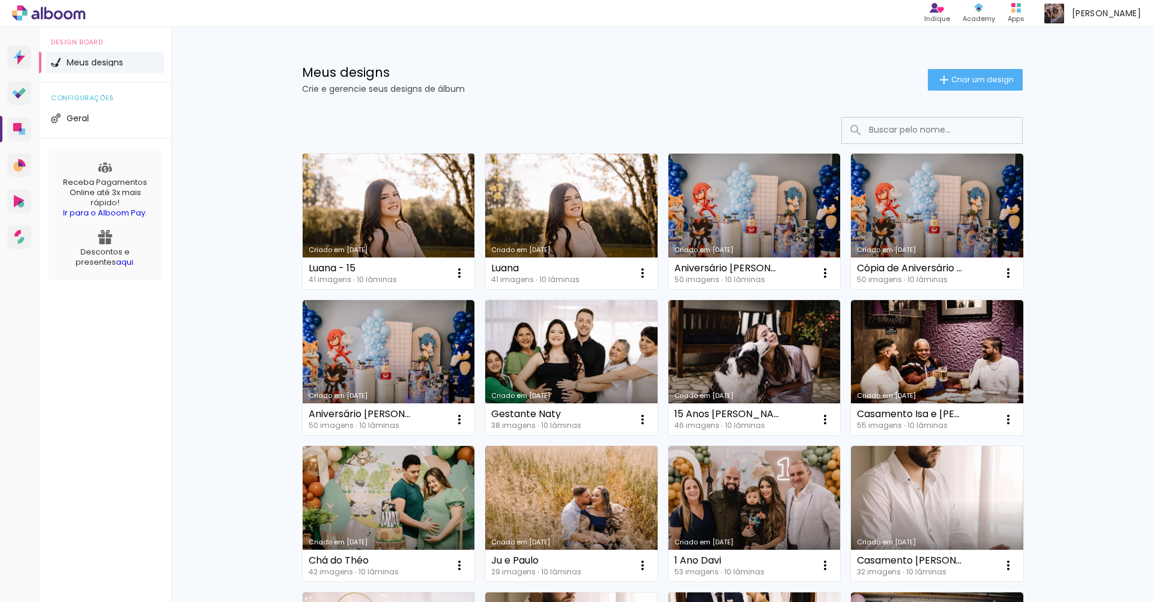
click at [359, 202] on link "Criado em [DATE]" at bounding box center [389, 222] width 172 height 136
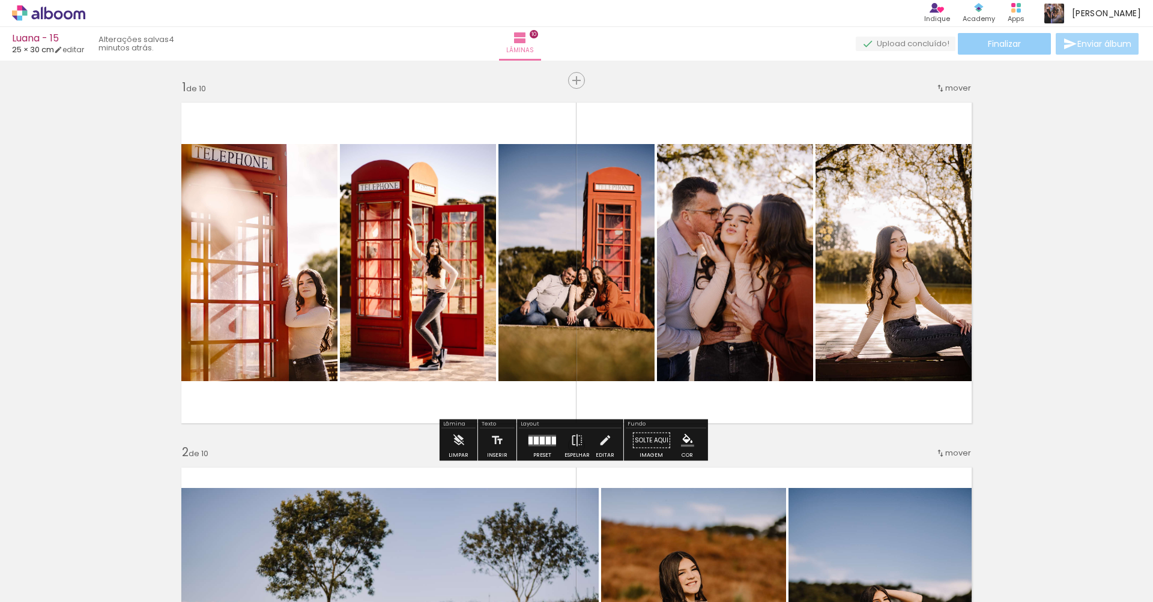
click at [1029, 47] on paper-button "Finalizar" at bounding box center [1004, 44] width 93 height 22
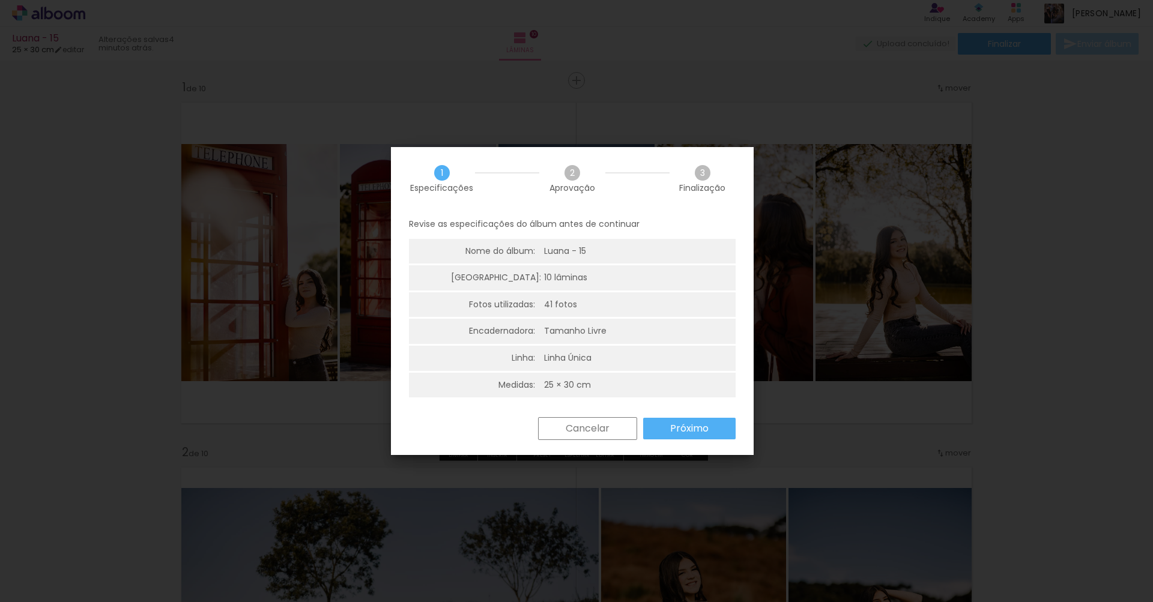
click at [0, 0] on slot "Próximo" at bounding box center [0, 0] width 0 height 0
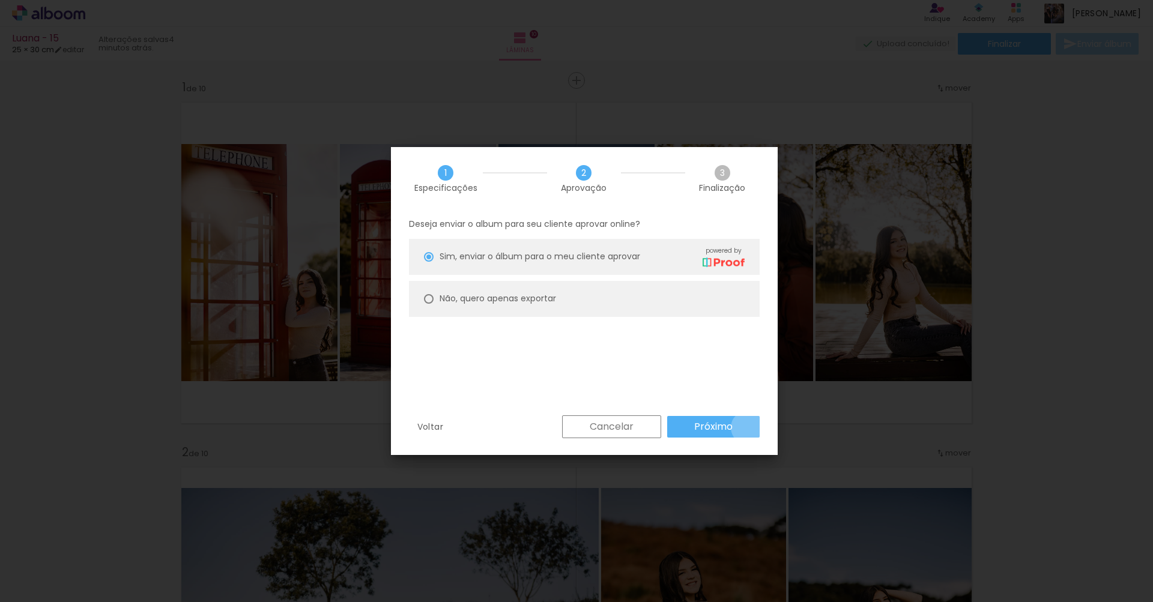
click at [748, 428] on paper-button "Próximo" at bounding box center [713, 427] width 92 height 22
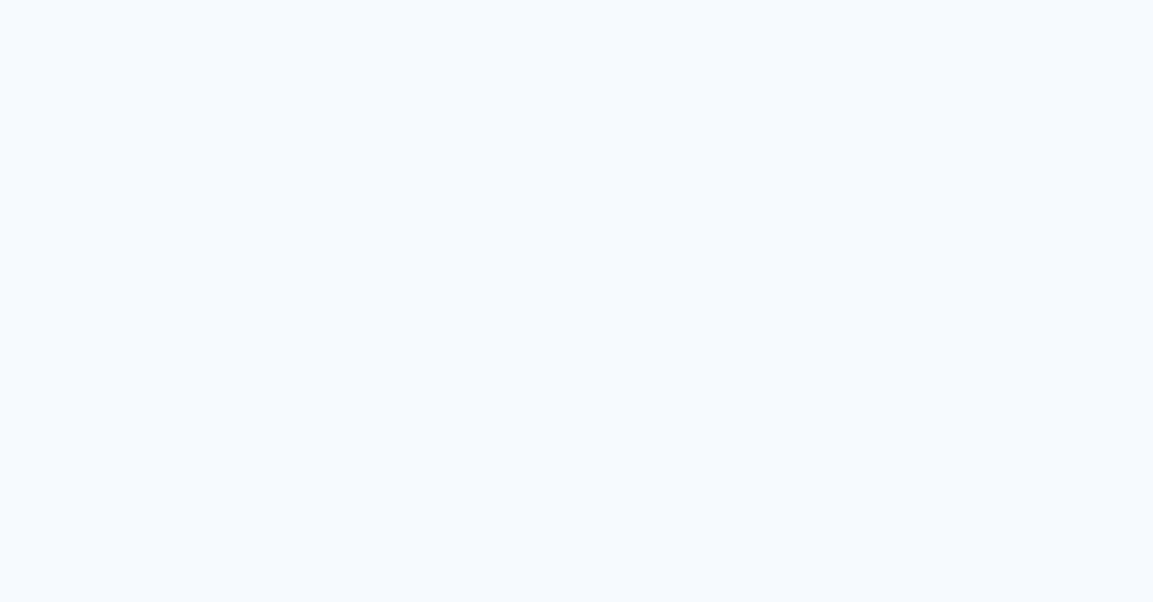
click at [647, 68] on quentale-app at bounding box center [576, 301] width 1153 height 602
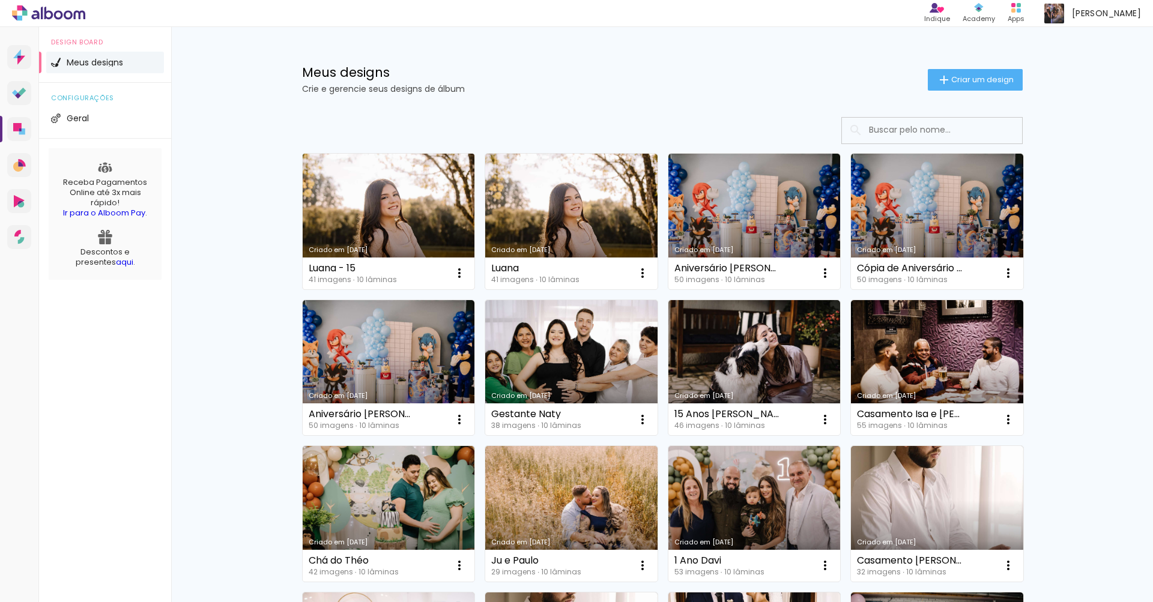
click at [406, 203] on link "Criado em [DATE]" at bounding box center [389, 222] width 172 height 136
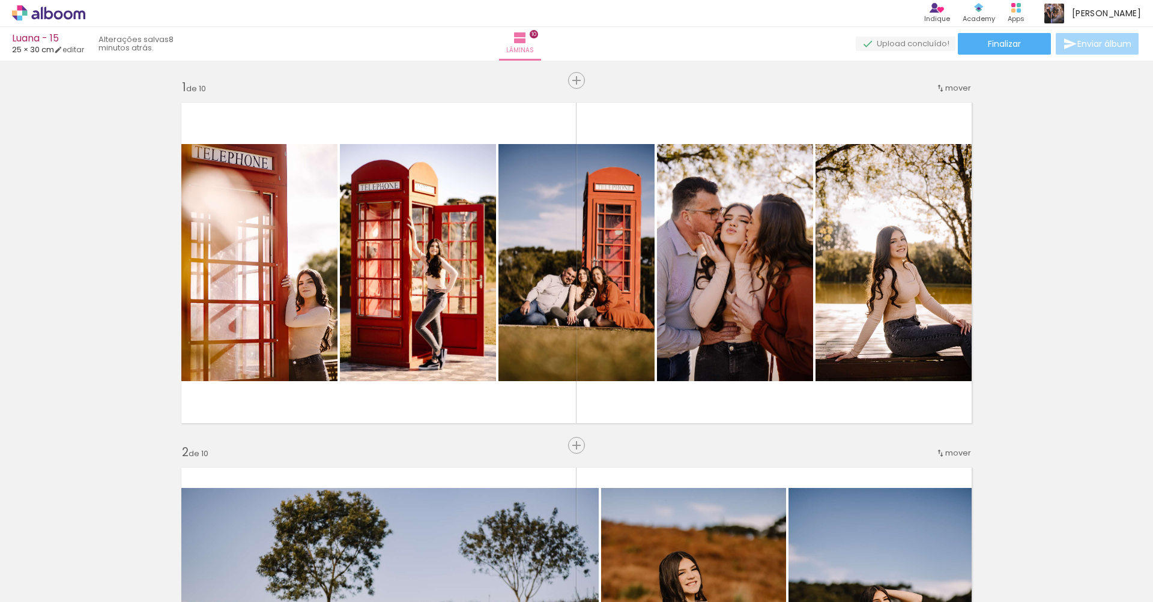
click at [1063, 44] on iron-icon at bounding box center [1070, 44] width 14 height 14
click at [977, 43] on paper-button "Finalizar" at bounding box center [1004, 44] width 93 height 22
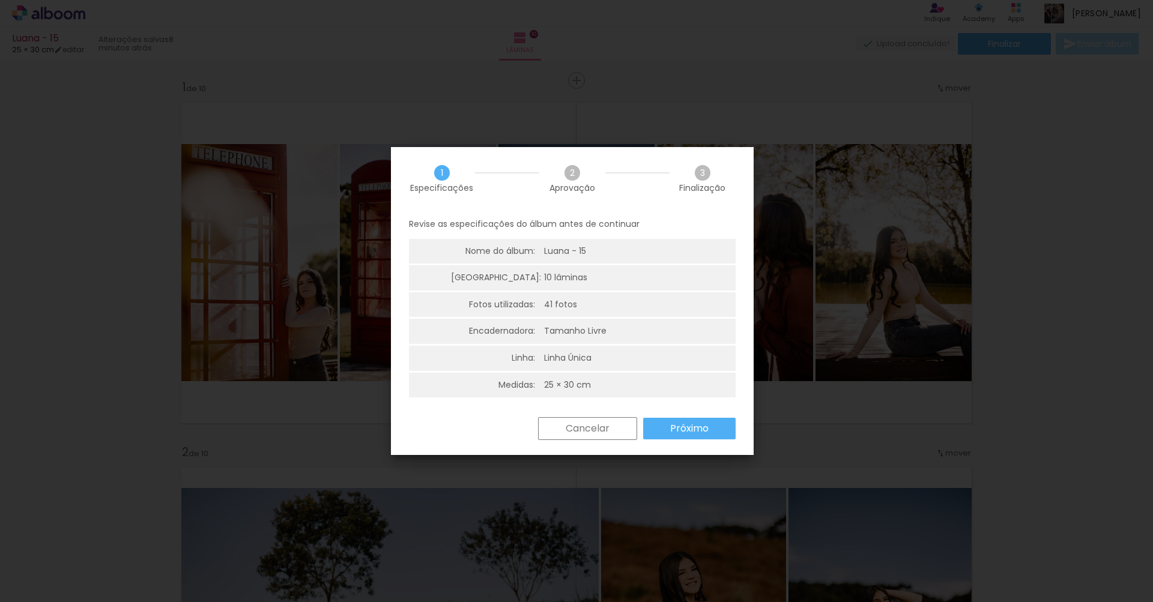
click at [0, 0] on slot "Próximo" at bounding box center [0, 0] width 0 height 0
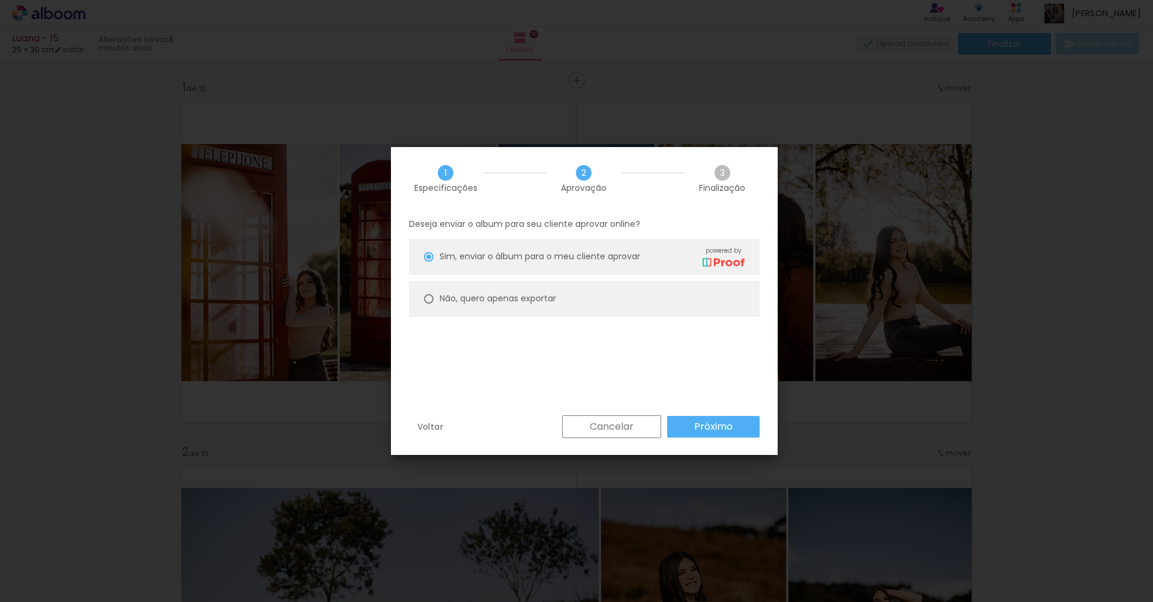
click at [685, 432] on paper-button "Próximo" at bounding box center [713, 427] width 92 height 22
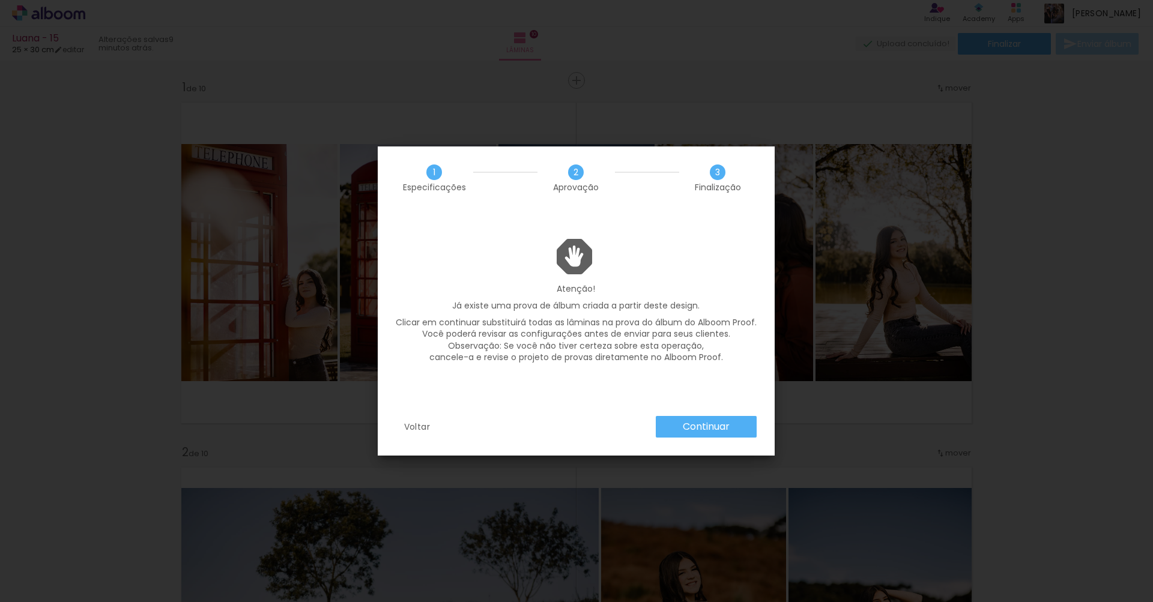
click at [0, 0] on slot "Continuar" at bounding box center [0, 0] width 0 height 0
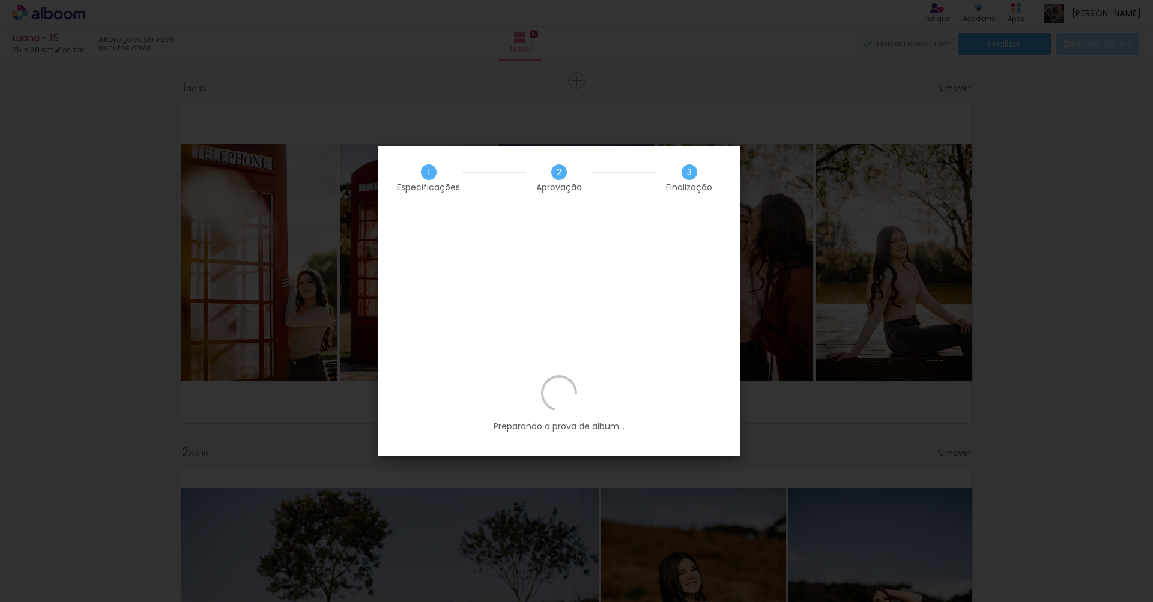
click at [502, 154] on div "1 Especificações 2 Aprovação 3 Finalização" at bounding box center [559, 178] width 363 height 63
